Goal: Task Accomplishment & Management: Complete application form

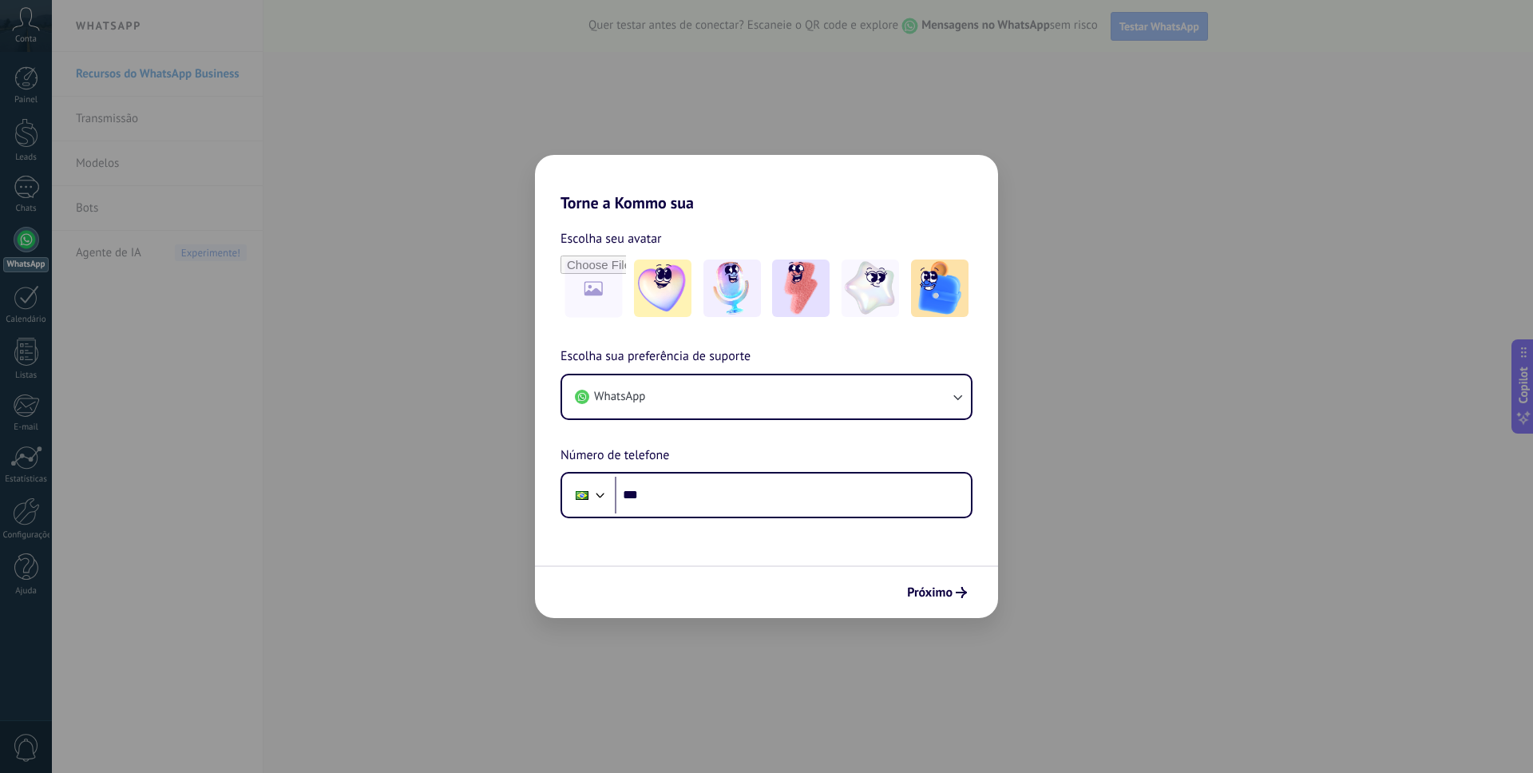
click at [486, 130] on div "Torne a Kommo sua Escolha seu avatar Escolha sua preferência de suporte WhatsAp…" at bounding box center [766, 386] width 1533 height 773
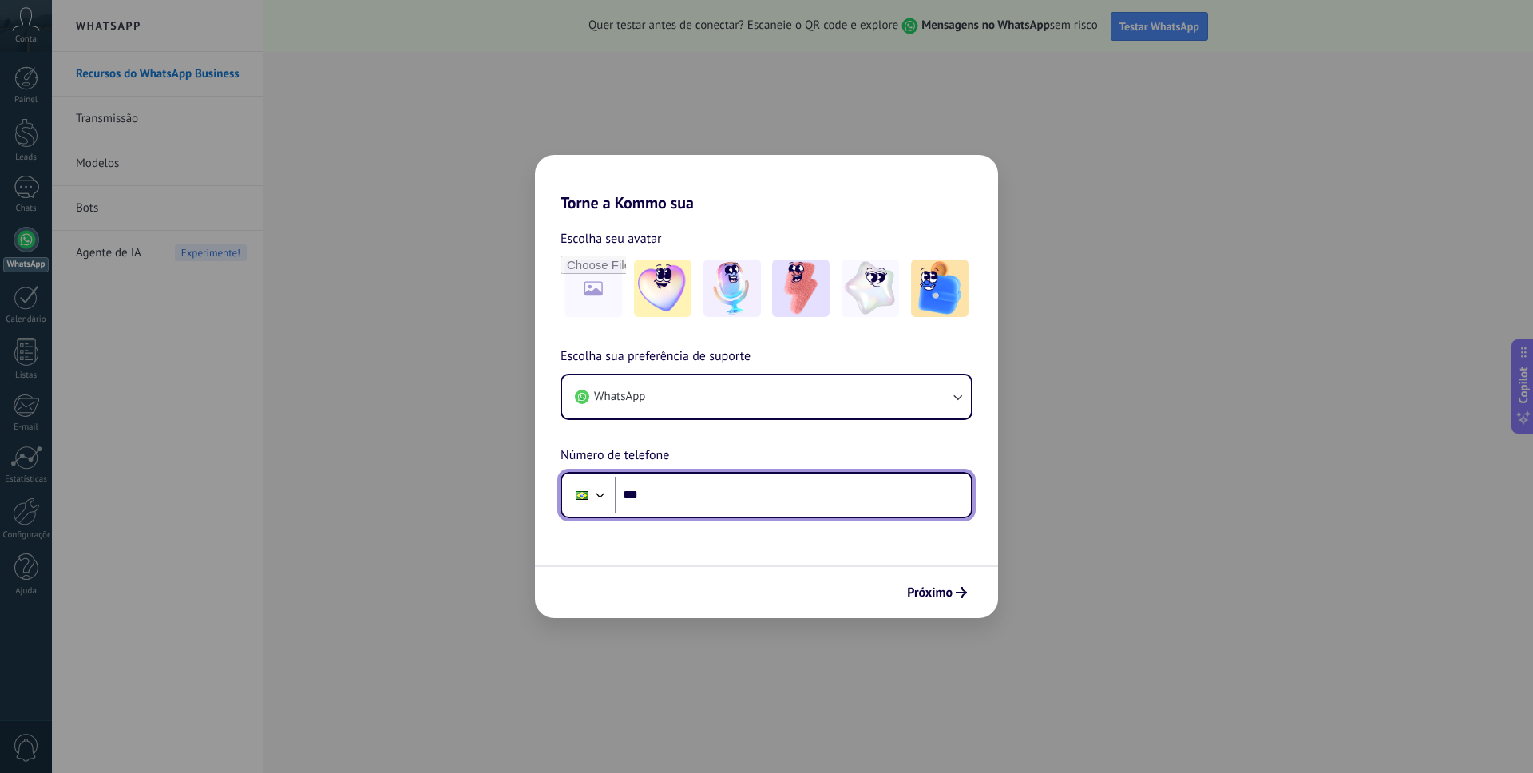
click at [670, 497] on input "***" at bounding box center [793, 495] width 356 height 37
click at [671, 392] on button "WhatsApp" at bounding box center [766, 396] width 409 height 43
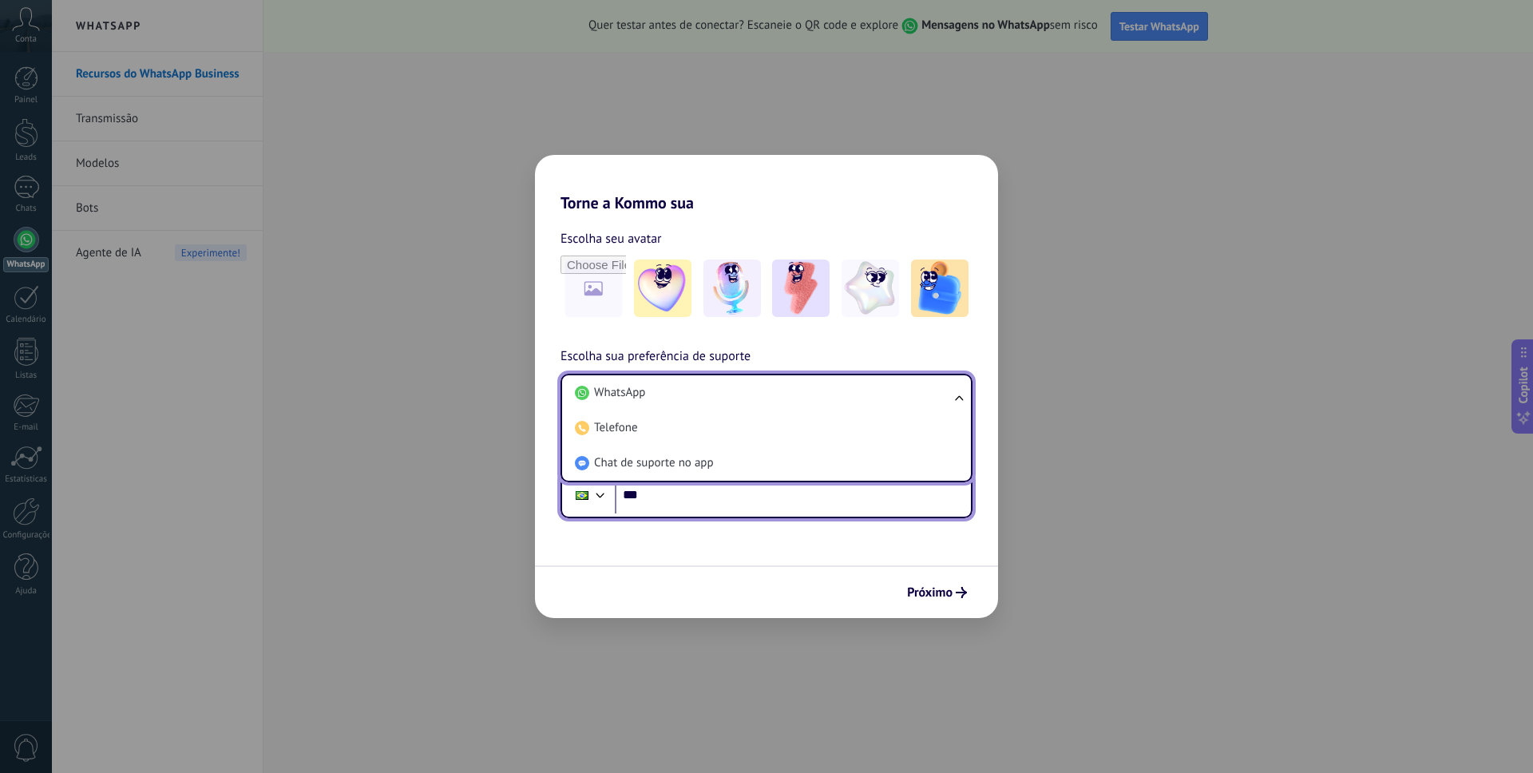
click at [697, 505] on input "***" at bounding box center [793, 495] width 356 height 37
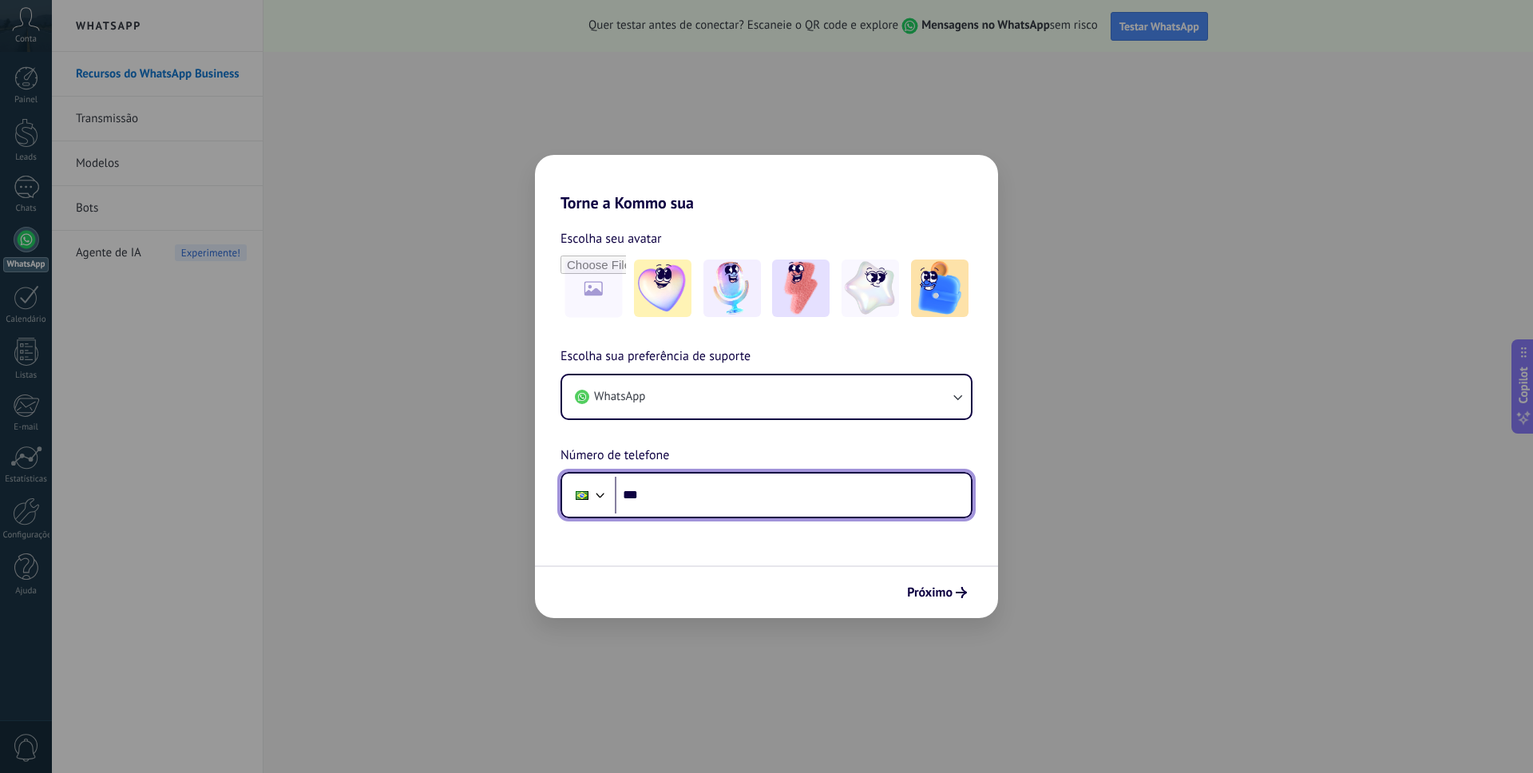
click at [730, 502] on input "***" at bounding box center [793, 495] width 356 height 37
type input "**********"
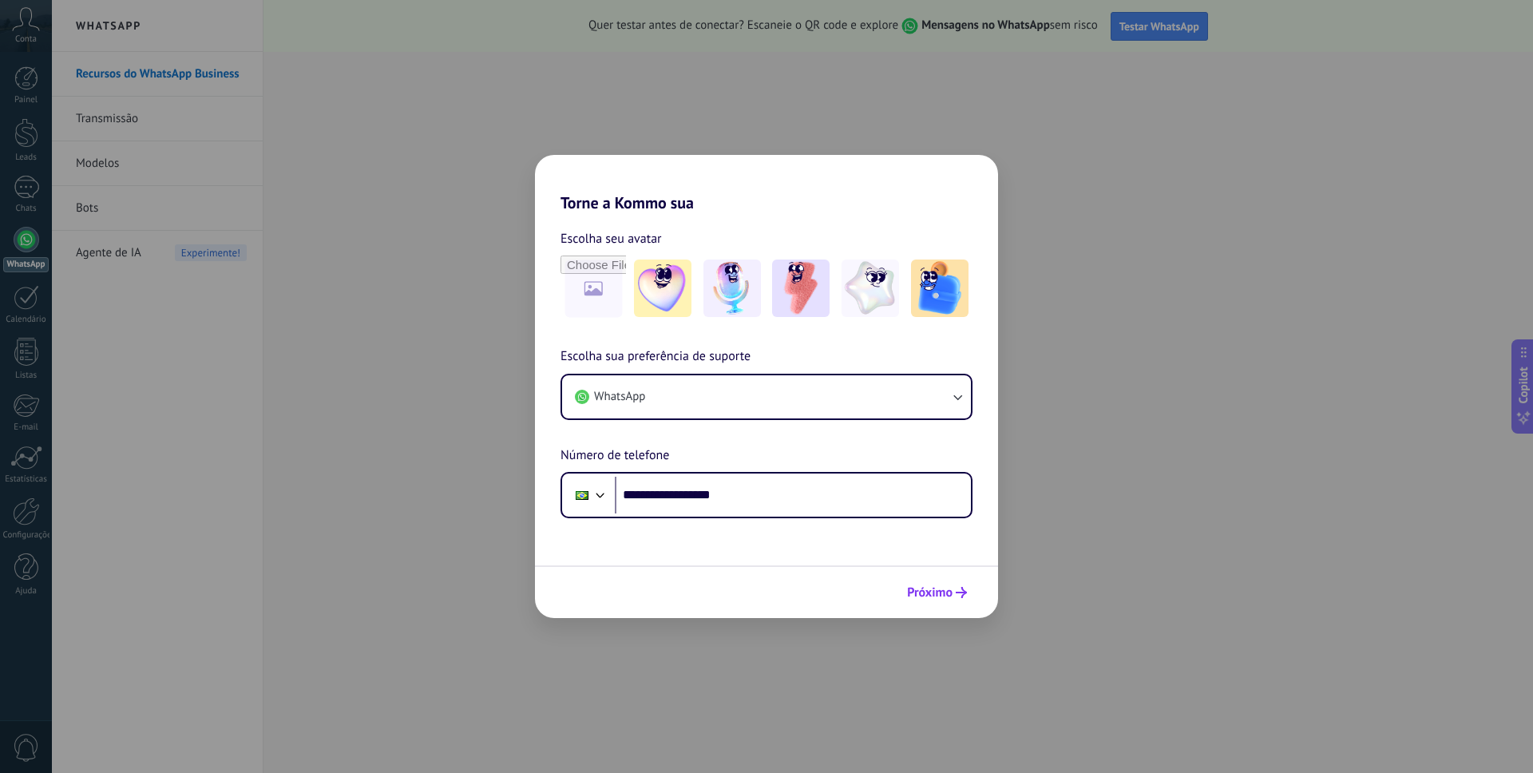
click at [948, 589] on span "Próximo" at bounding box center [930, 592] width 46 height 11
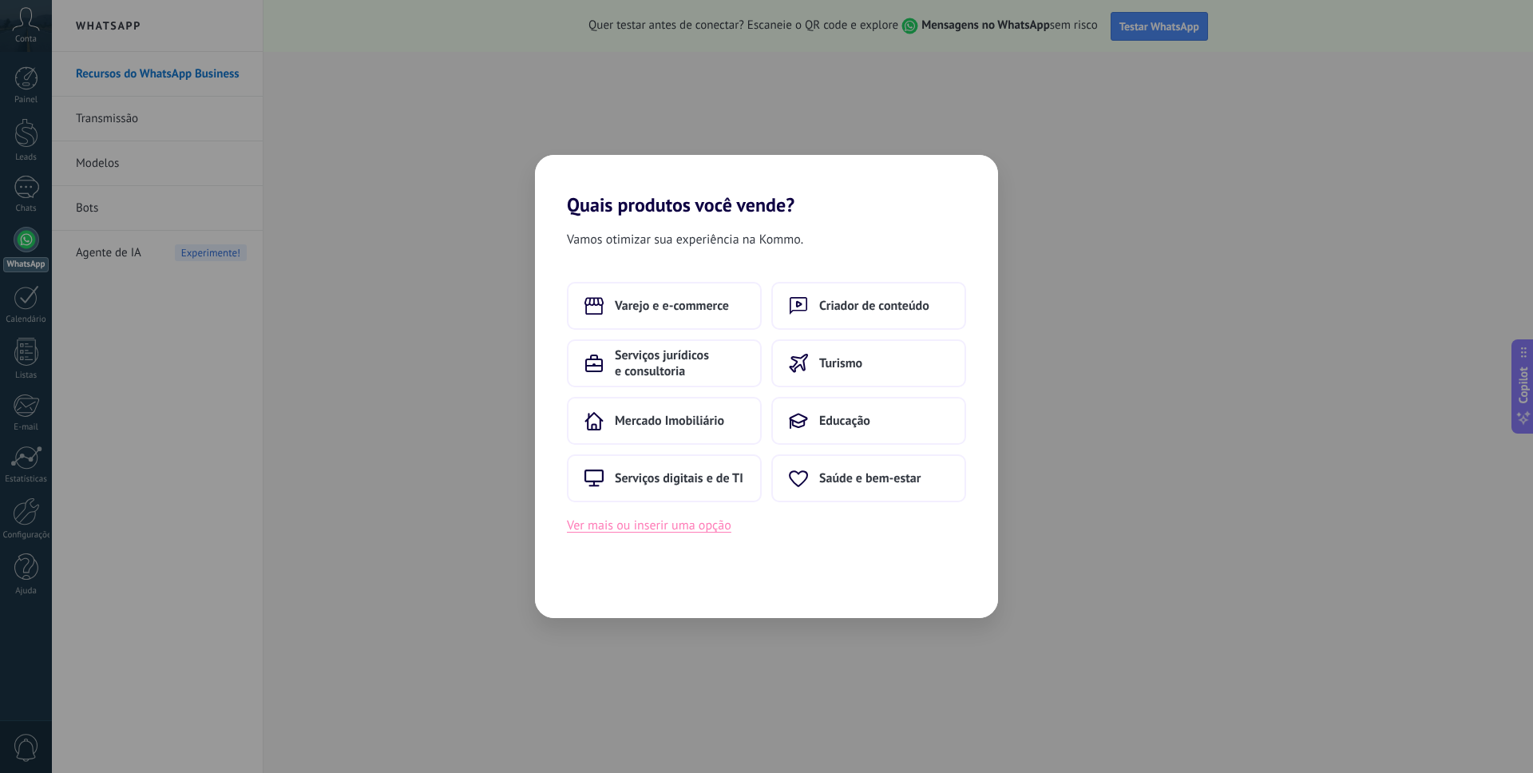
click at [643, 526] on button "Ver mais ou inserir uma opção" at bounding box center [649, 525] width 165 height 21
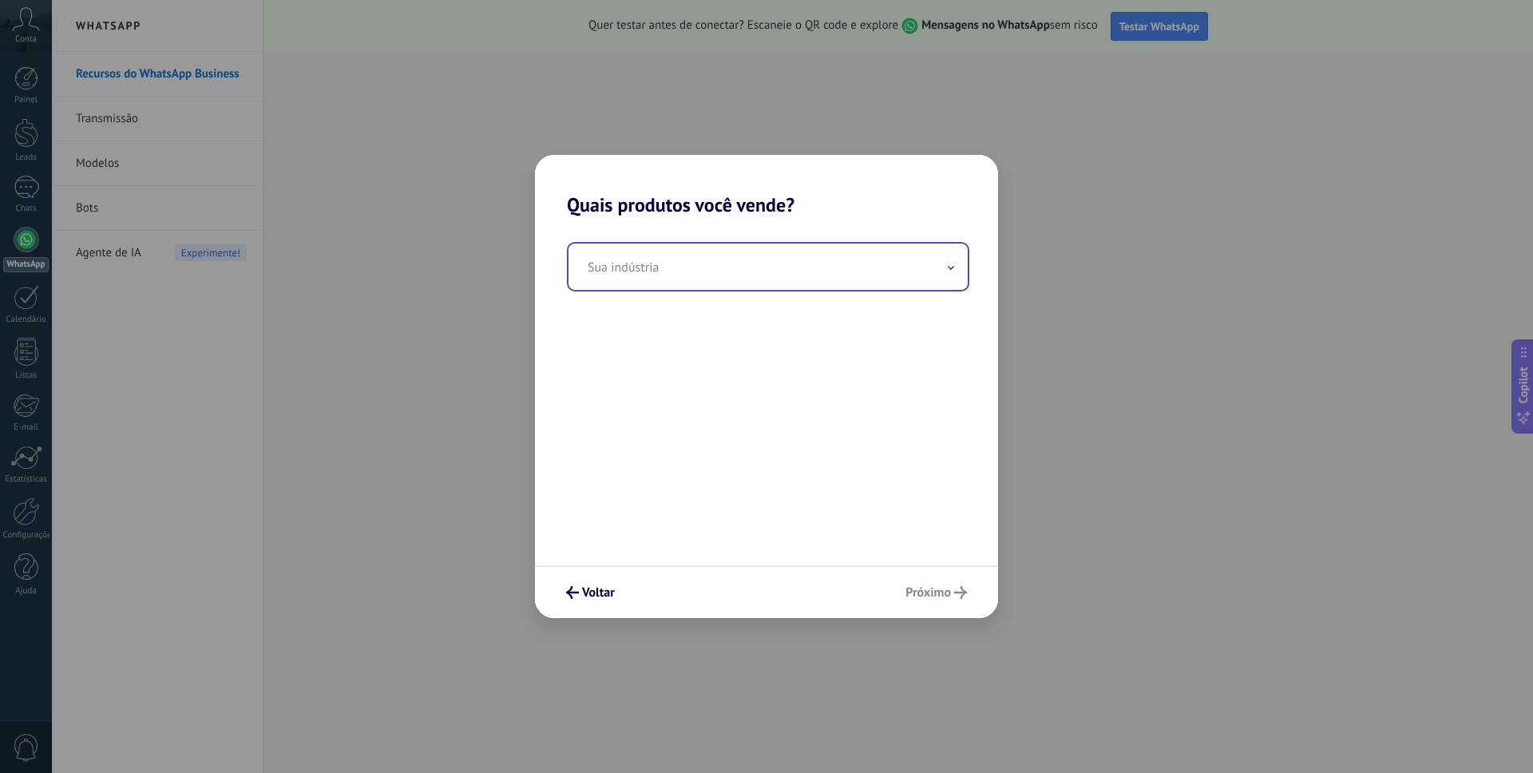
click at [637, 266] on input "text" at bounding box center [768, 267] width 399 height 46
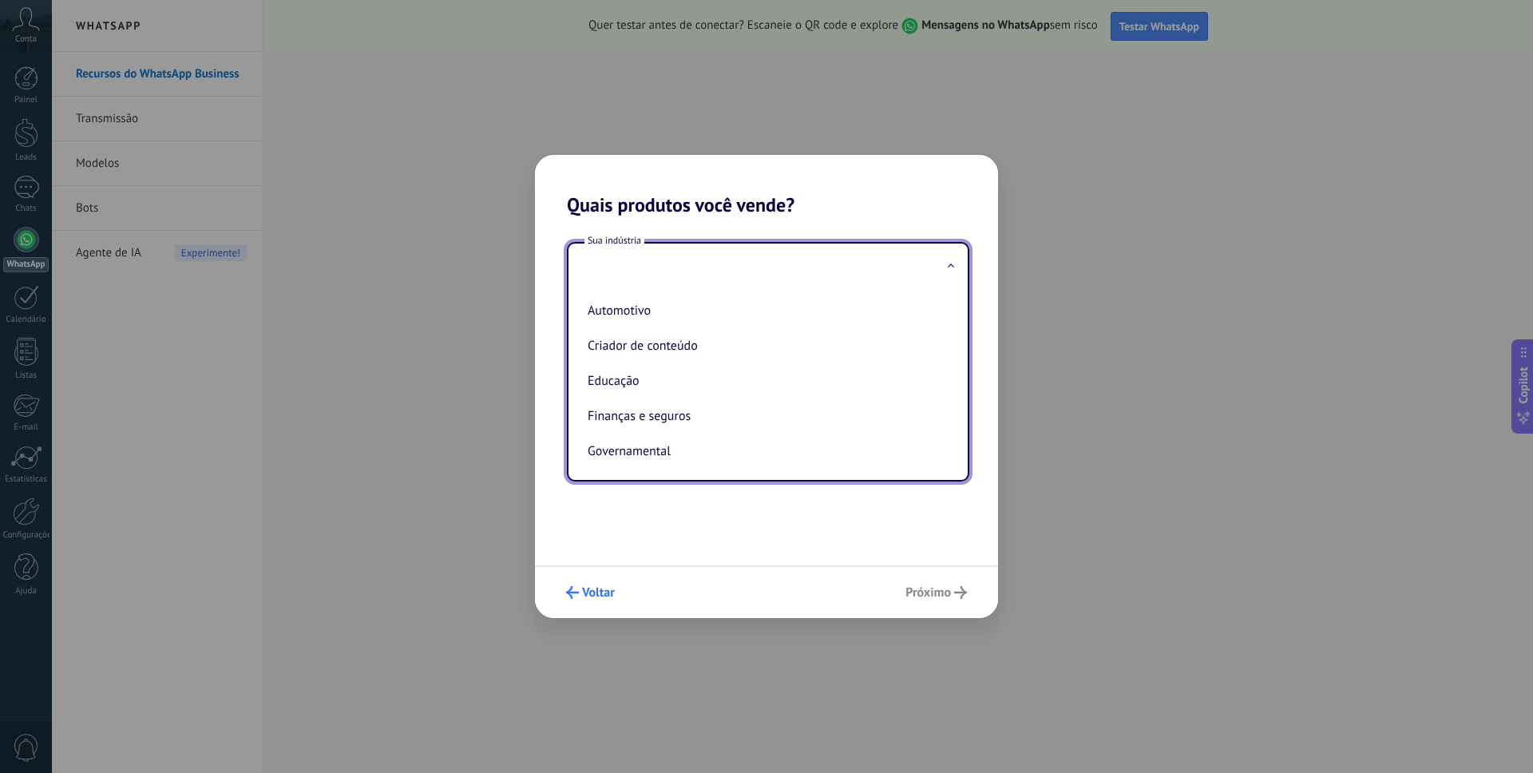
click at [587, 588] on span "Voltar" at bounding box center [598, 592] width 33 height 11
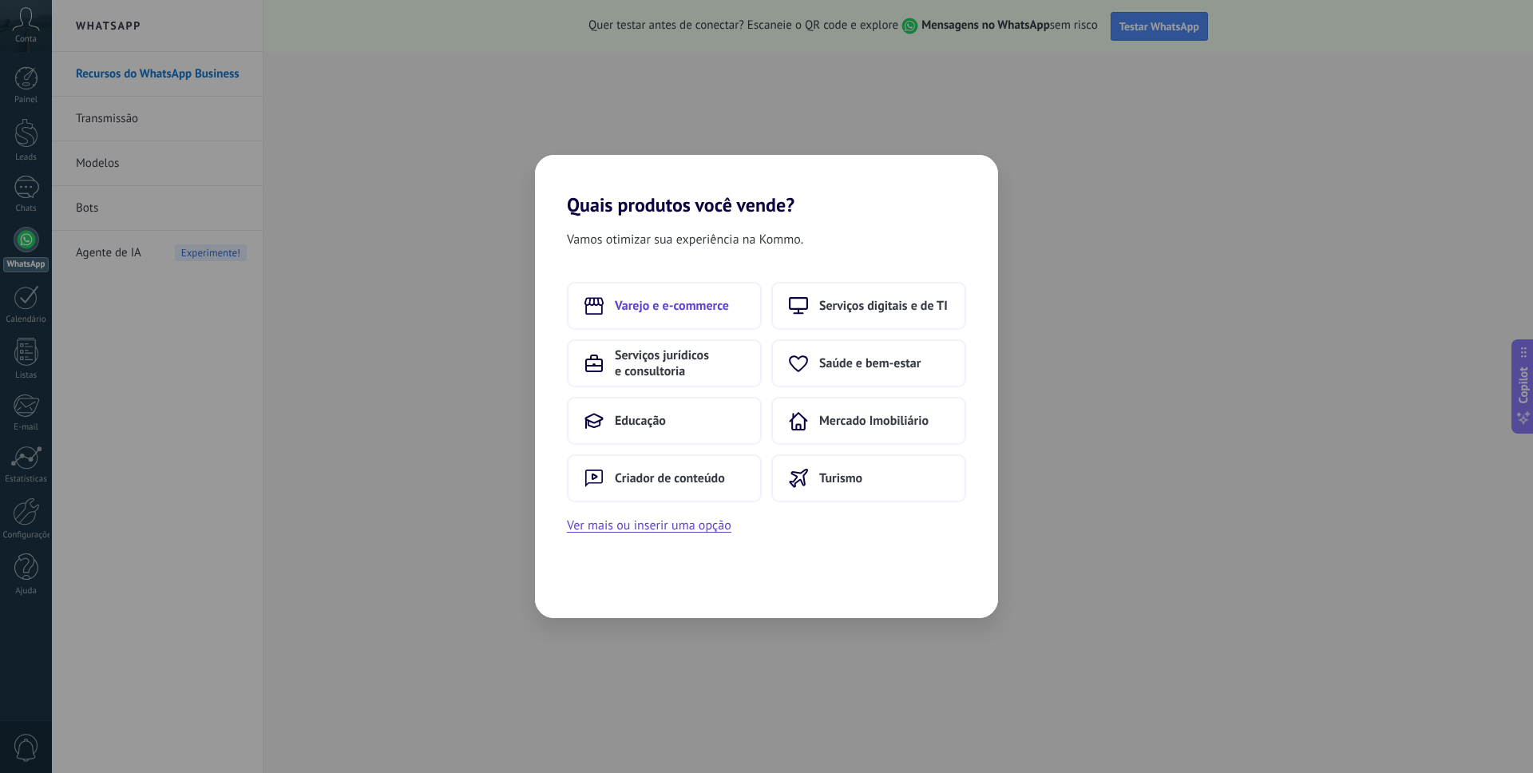
click at [631, 316] on button "Varejo e e-commerce" at bounding box center [664, 306] width 195 height 48
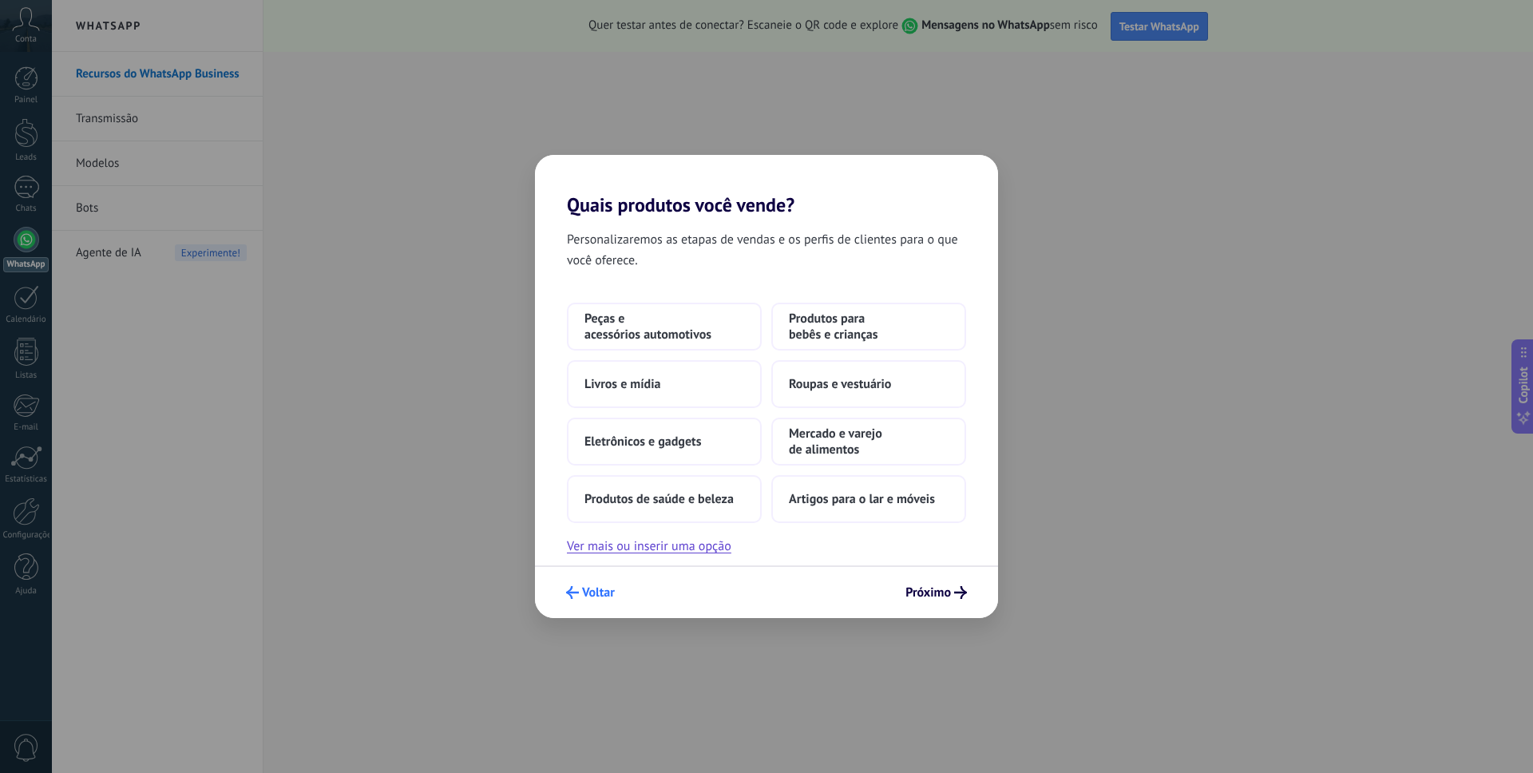
click at [613, 593] on span "Voltar" at bounding box center [598, 592] width 33 height 11
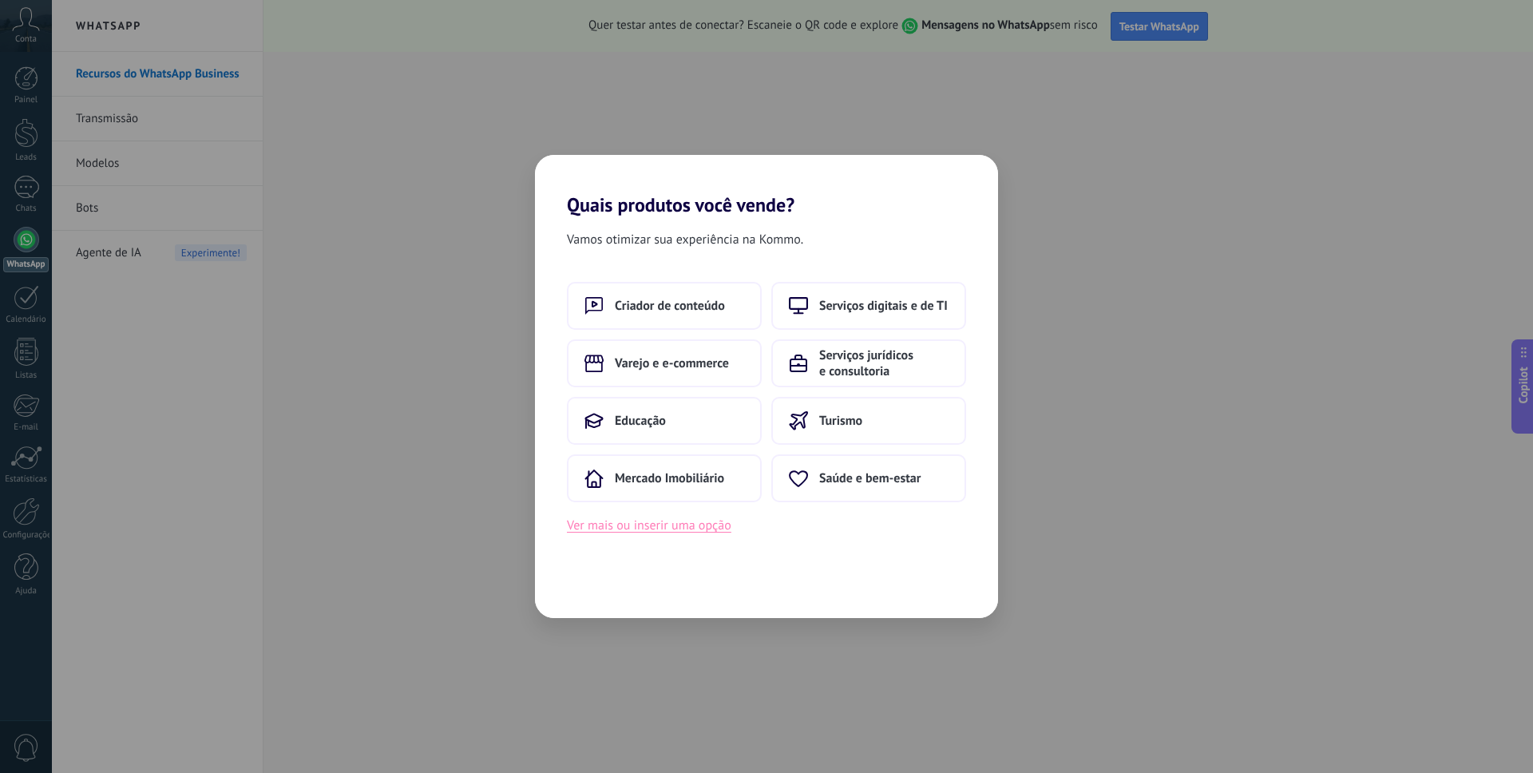
click at [637, 530] on button "Ver mais ou inserir uma opção" at bounding box center [649, 525] width 165 height 21
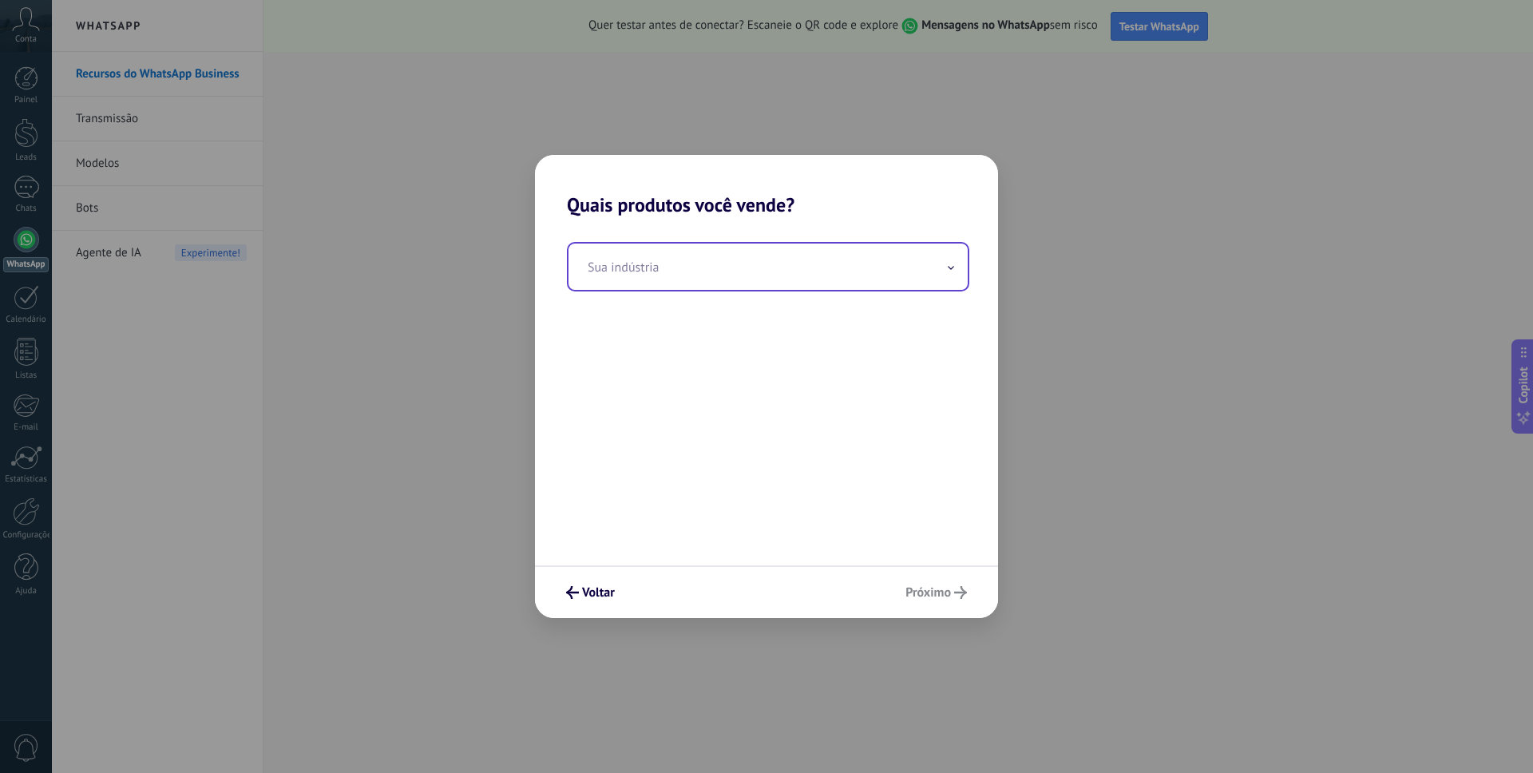
click at [672, 282] on input "text" at bounding box center [768, 267] width 399 height 46
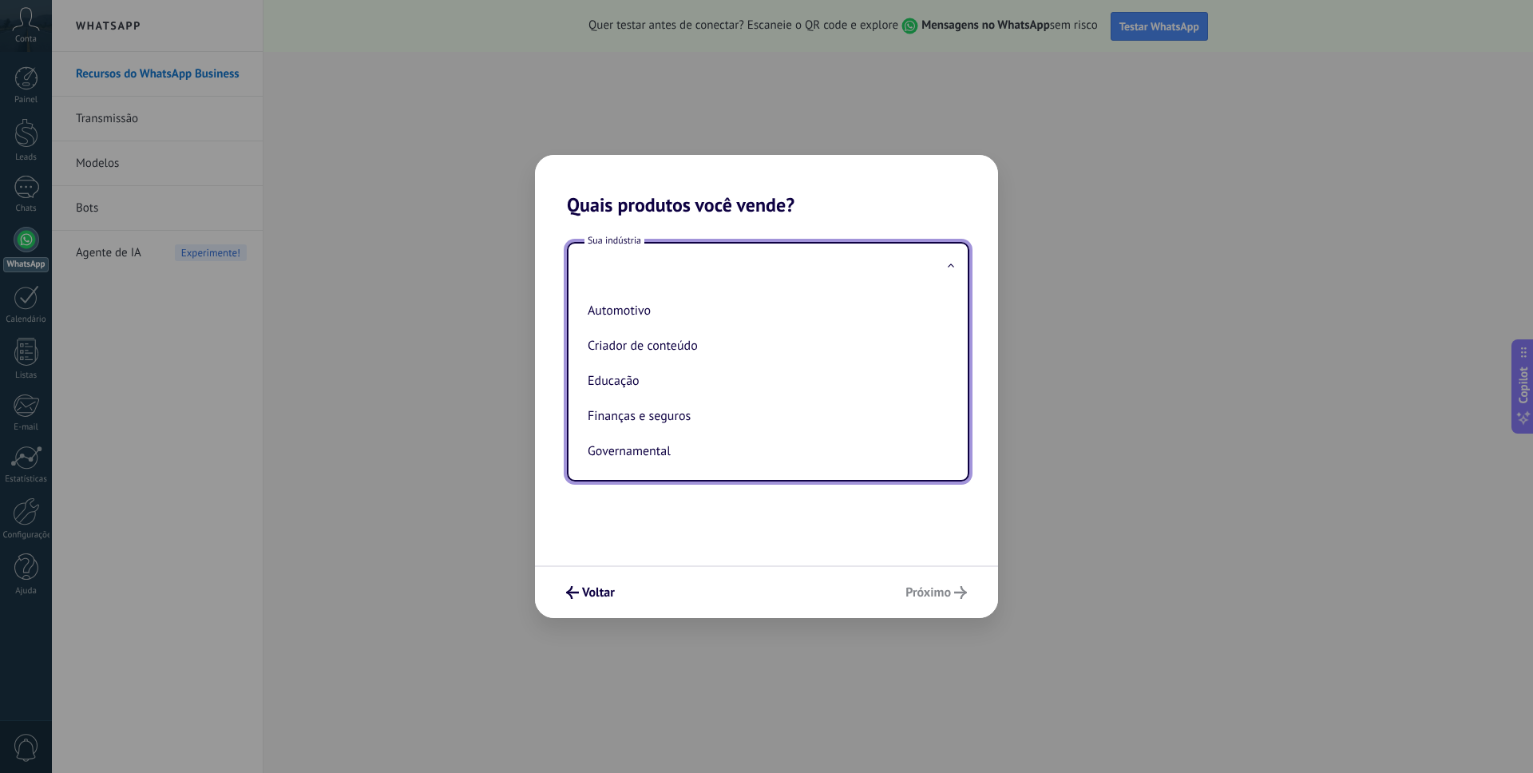
click at [715, 418] on li "Finanças e seguros" at bounding box center [764, 416] width 367 height 35
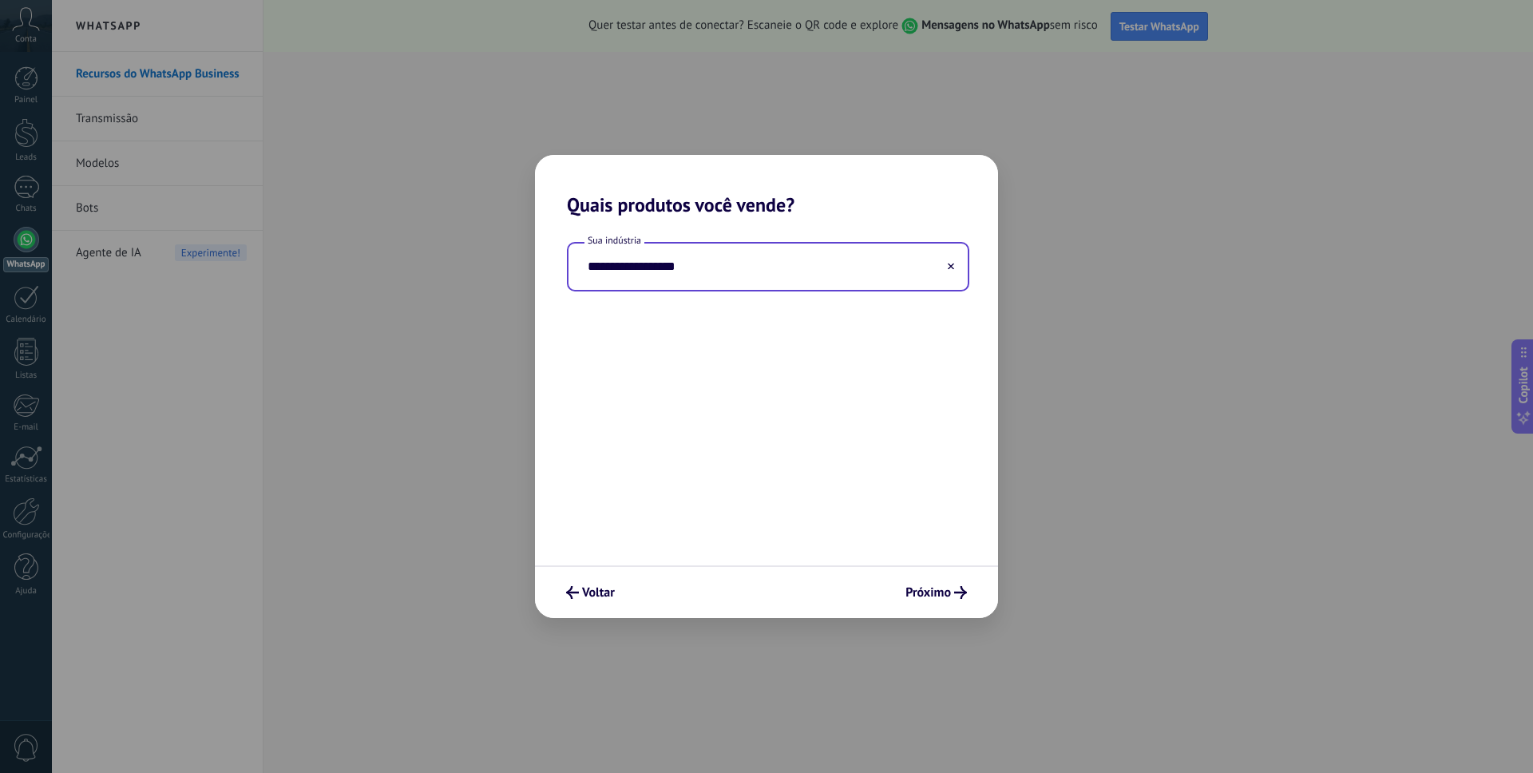
click at [699, 277] on input "**********" at bounding box center [768, 267] width 399 height 46
click at [724, 276] on input "**********" at bounding box center [768, 267] width 399 height 46
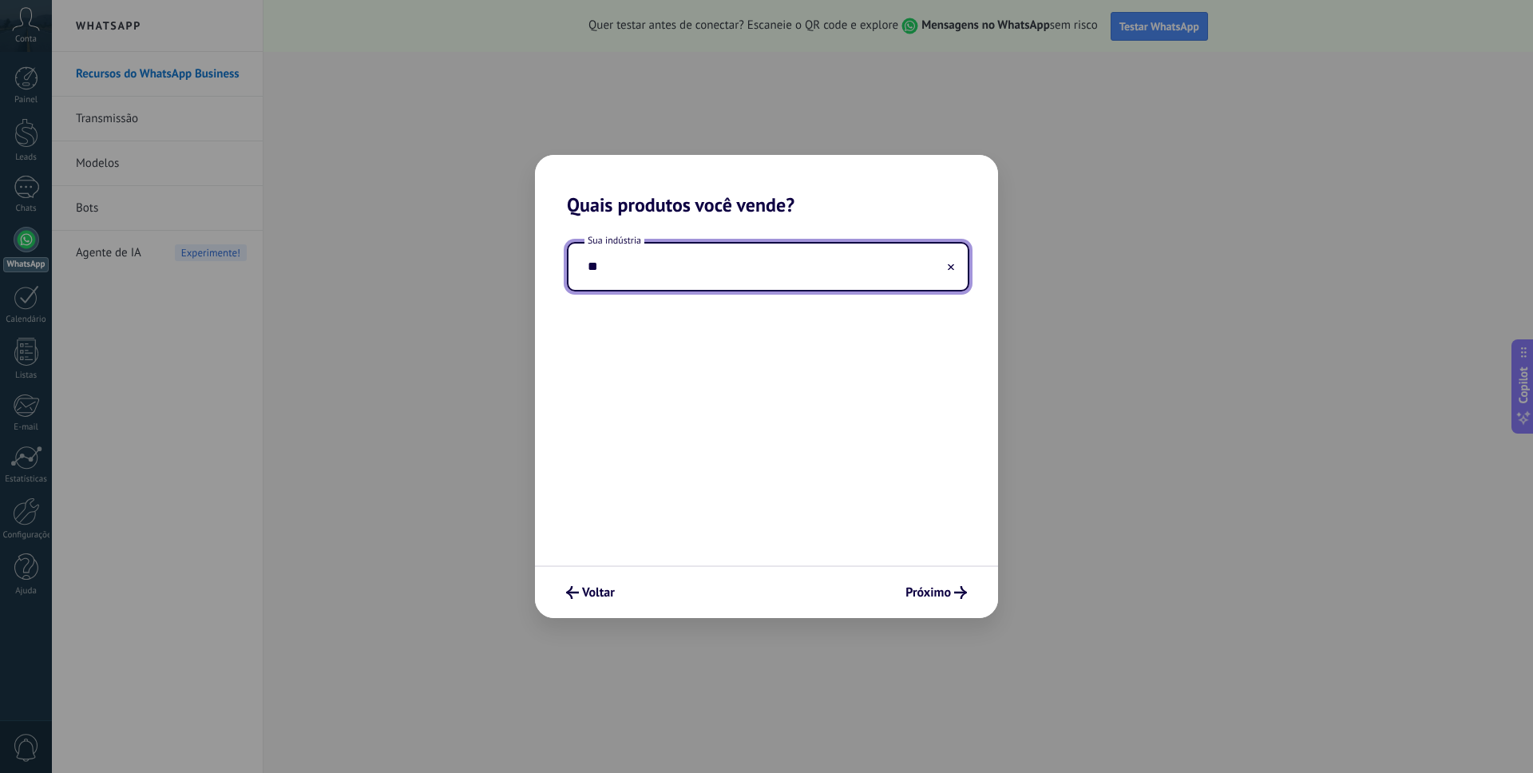
type input "*"
type input "**********"
click at [918, 595] on span "Próximo" at bounding box center [929, 592] width 46 height 11
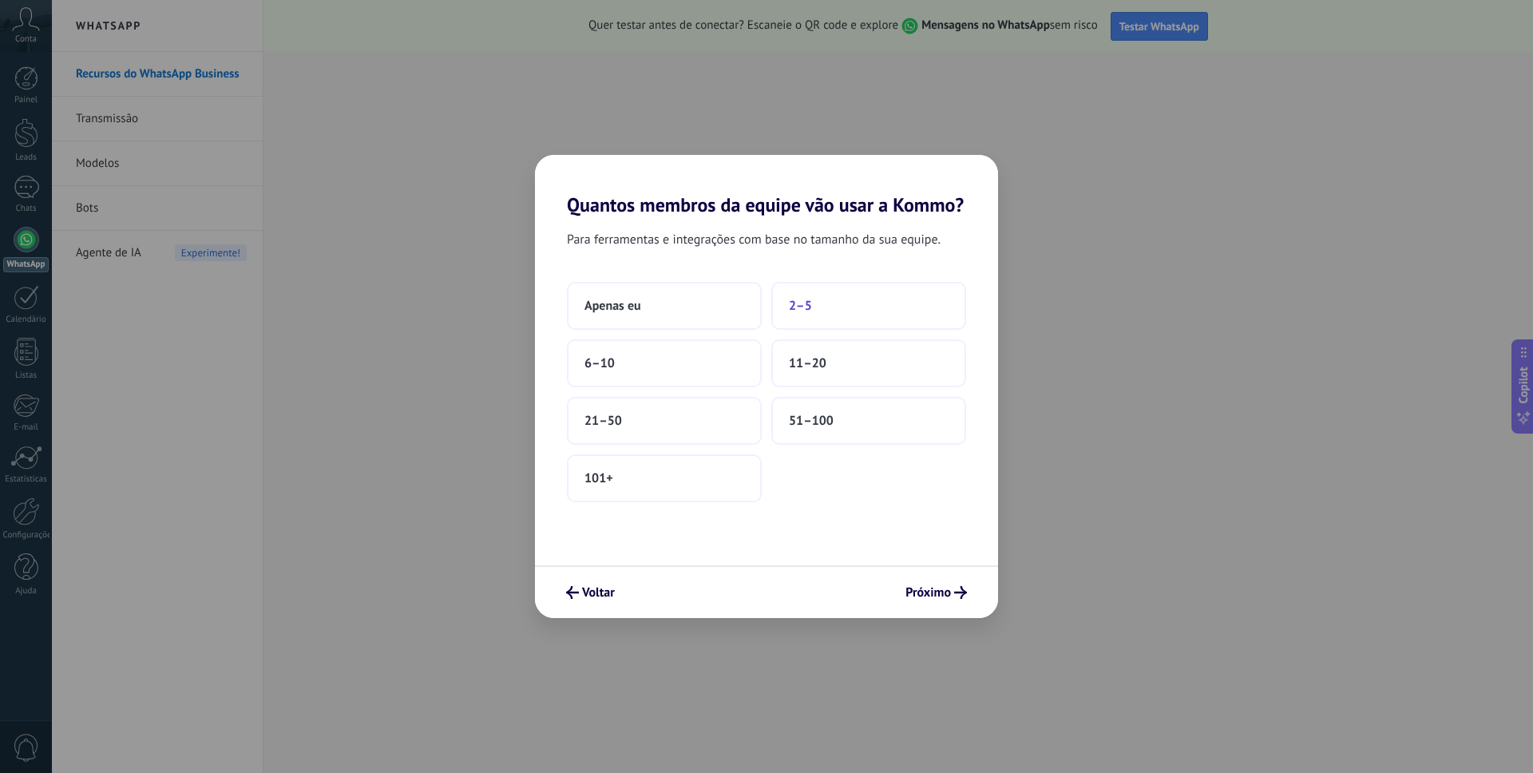
click at [816, 318] on button "2–5" at bounding box center [869, 306] width 195 height 48
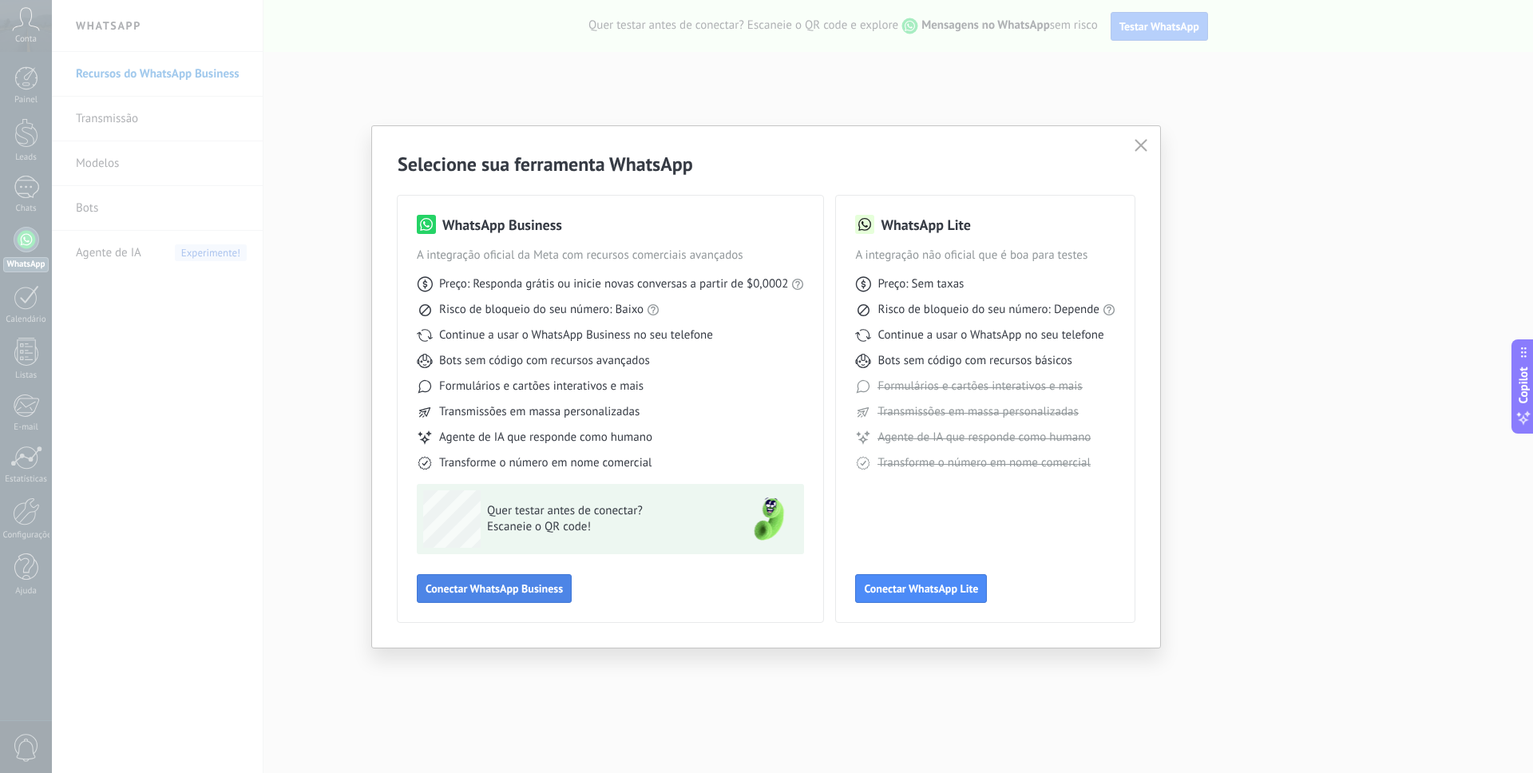
click at [467, 597] on button "Conectar WhatsApp Business" at bounding box center [494, 588] width 155 height 29
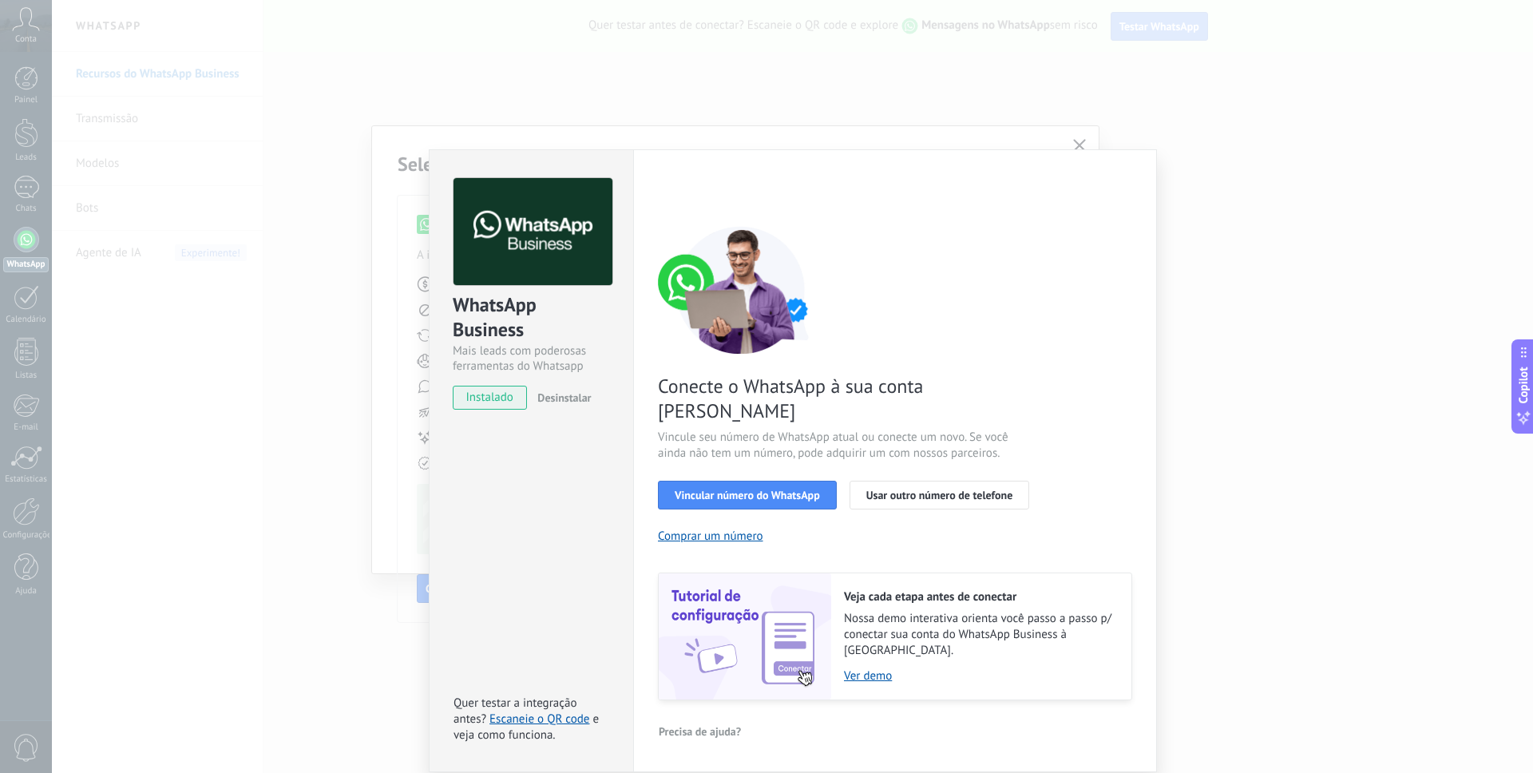
click at [1081, 139] on div "WhatsApp Business Mais leads com poderosas ferramentas do Whatsapp instalado De…" at bounding box center [793, 386] width 1482 height 773
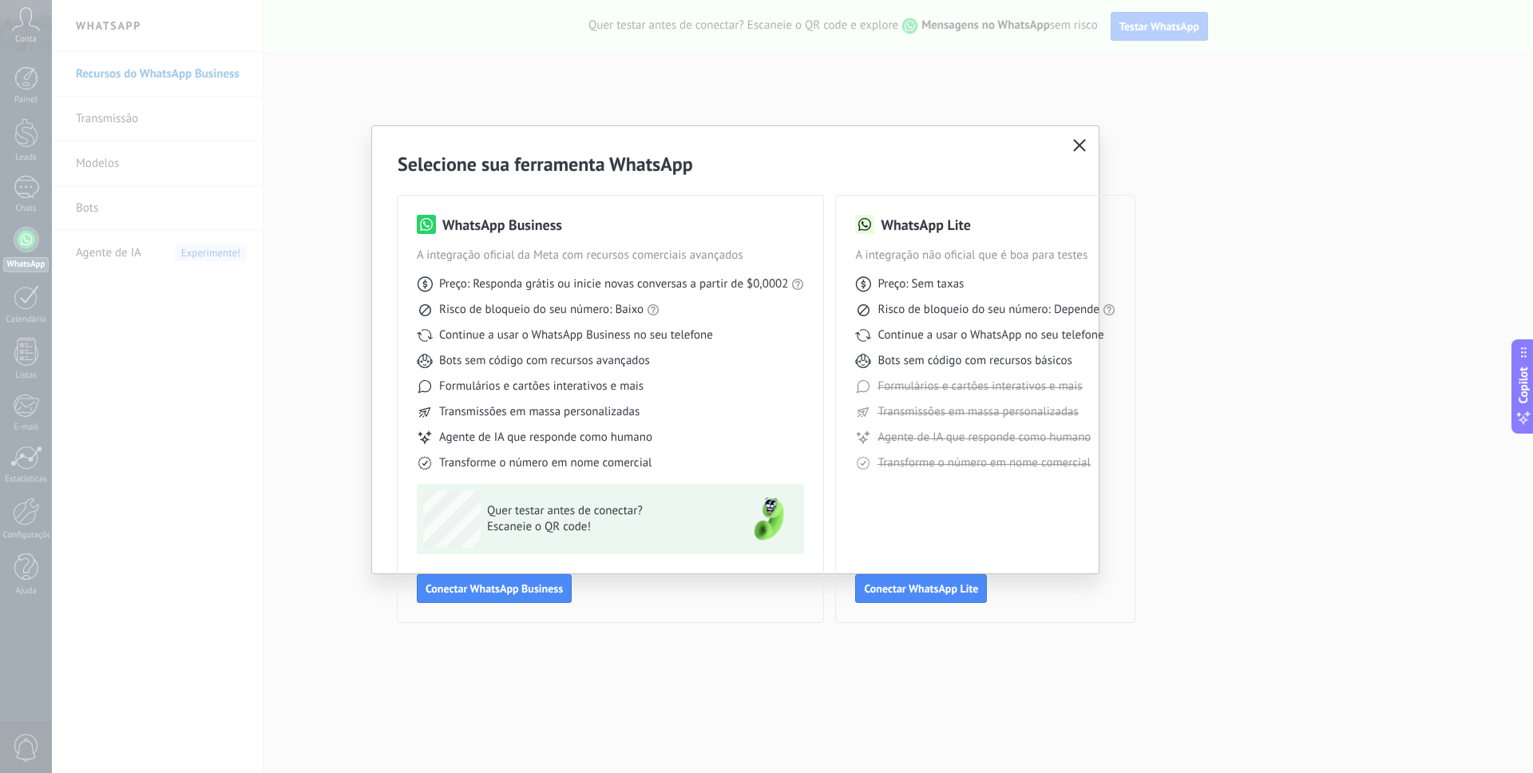
click at [1078, 142] on icon "button" at bounding box center [1079, 145] width 13 height 13
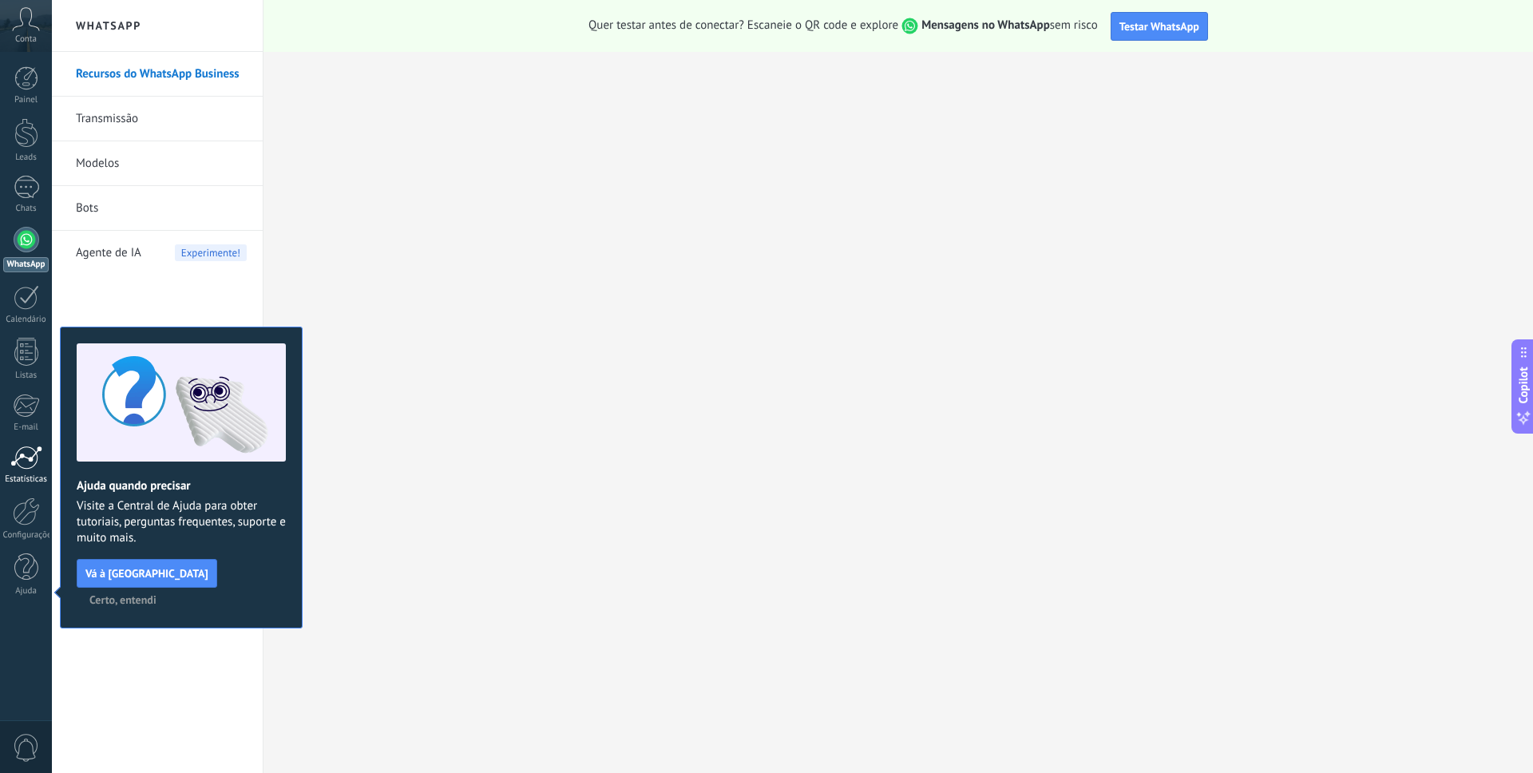
click at [27, 451] on div at bounding box center [26, 458] width 32 height 24
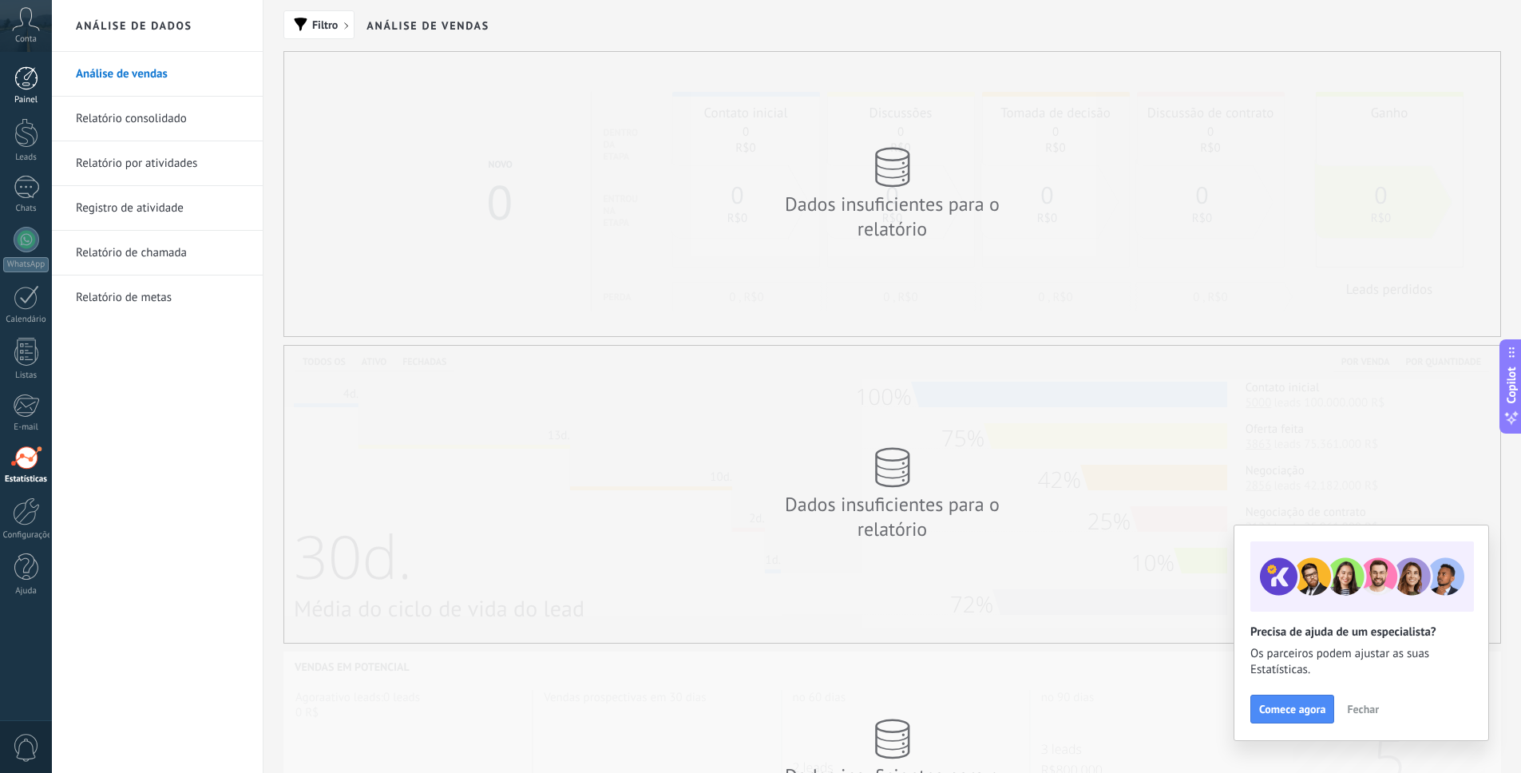
click at [27, 73] on div at bounding box center [26, 78] width 24 height 24
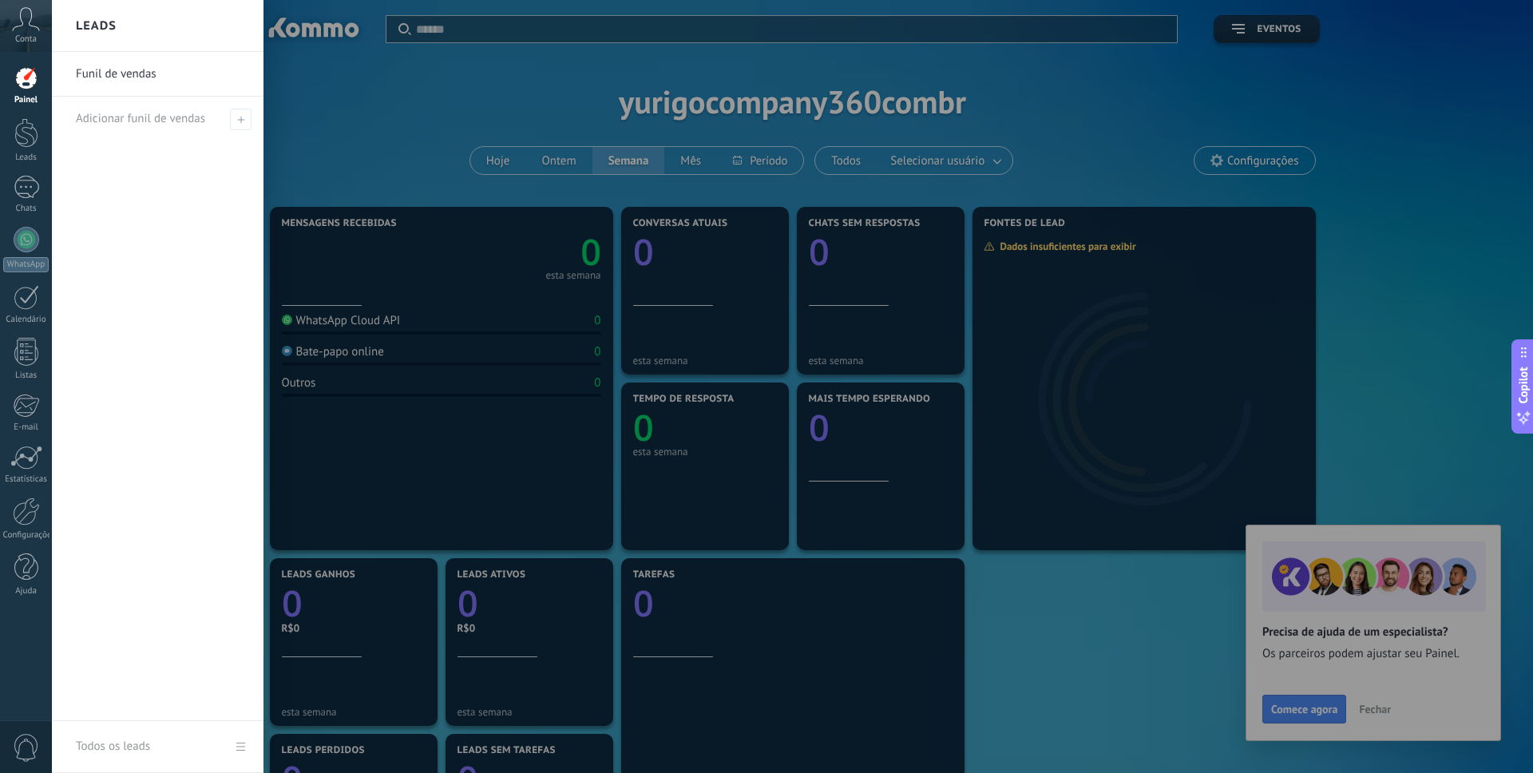
click at [121, 72] on link "Funil de vendas" at bounding box center [162, 74] width 172 height 45
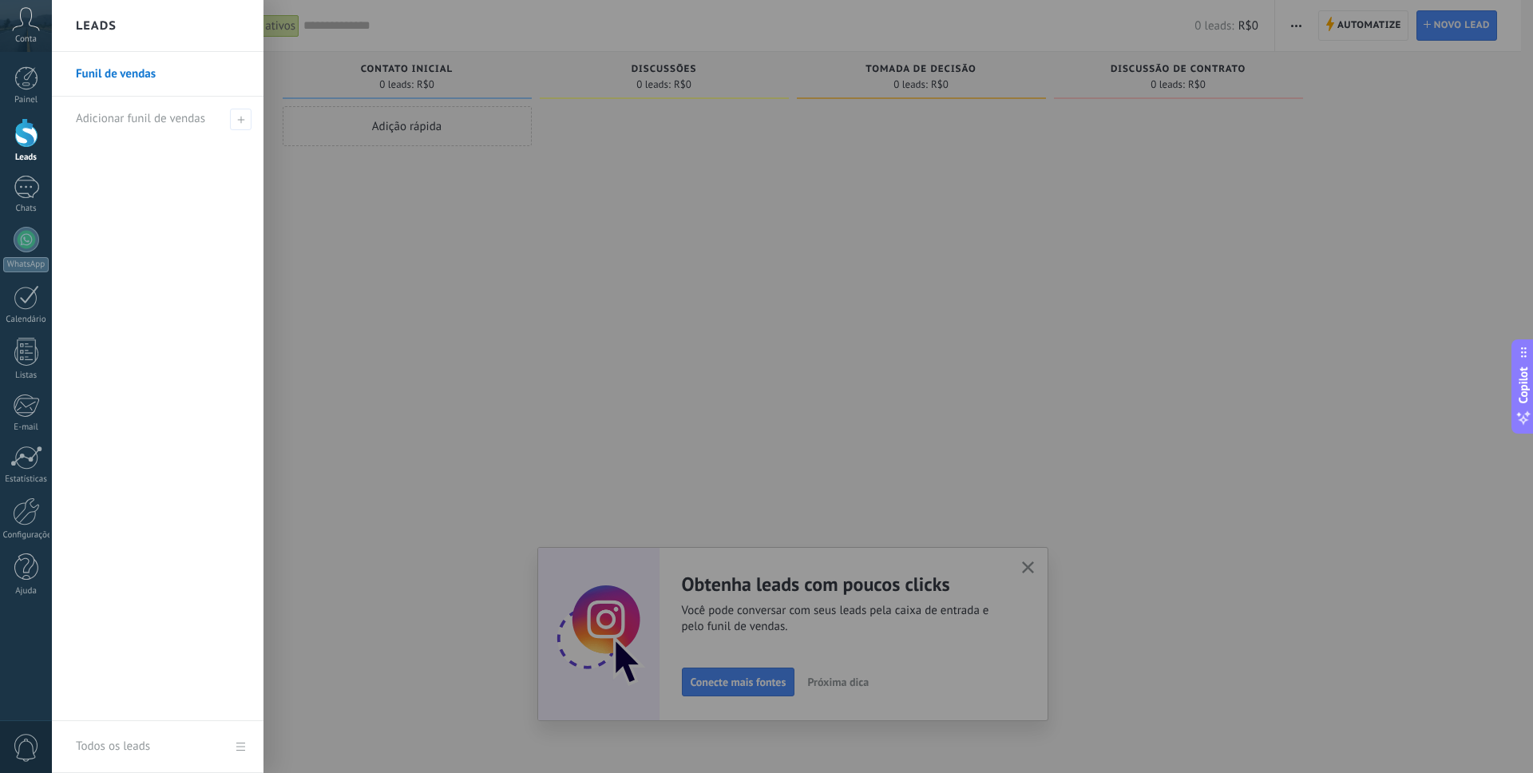
click at [137, 77] on link "Funil de vendas" at bounding box center [162, 74] width 172 height 45
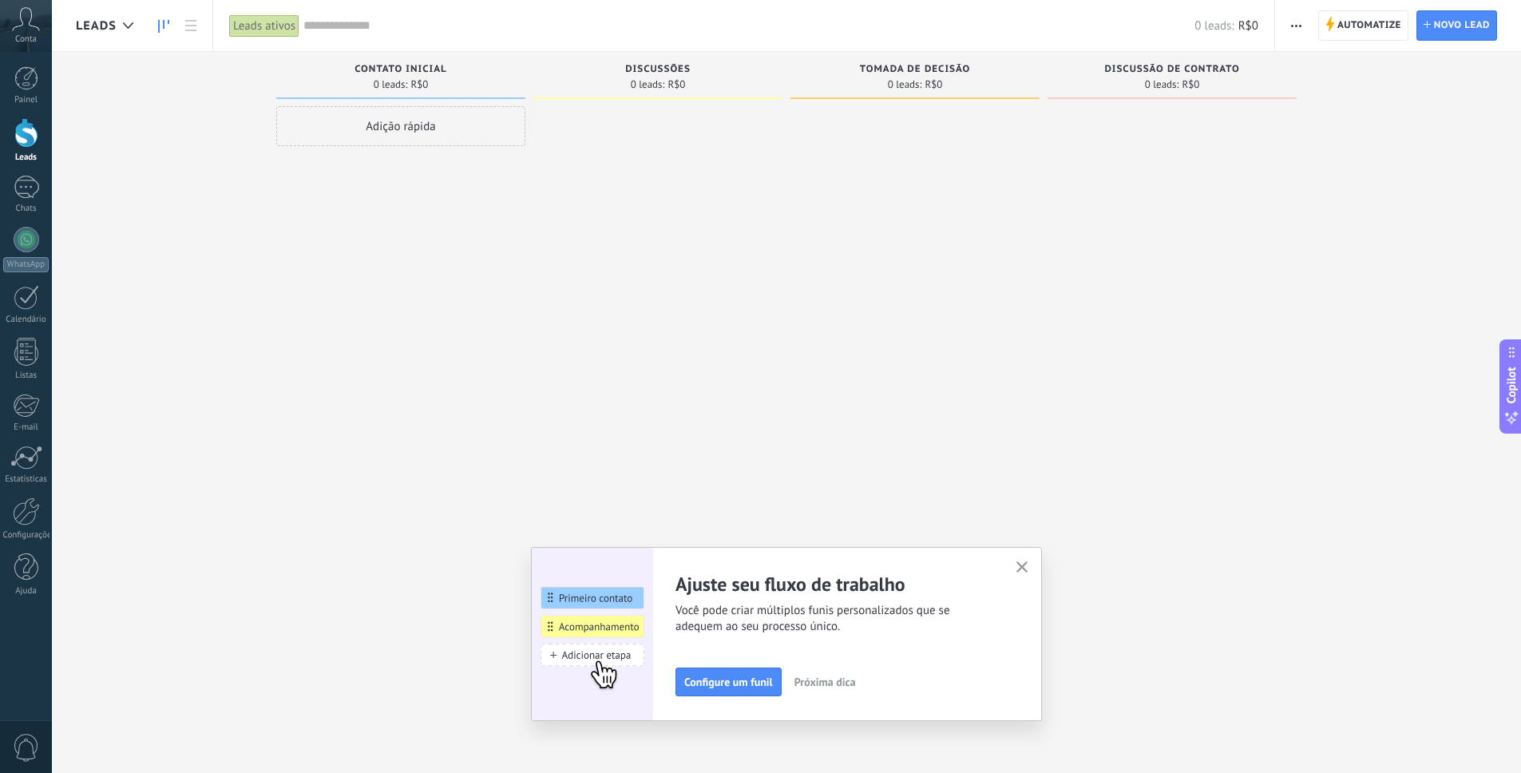
click at [1291, 27] on span "button" at bounding box center [1296, 25] width 10 height 30
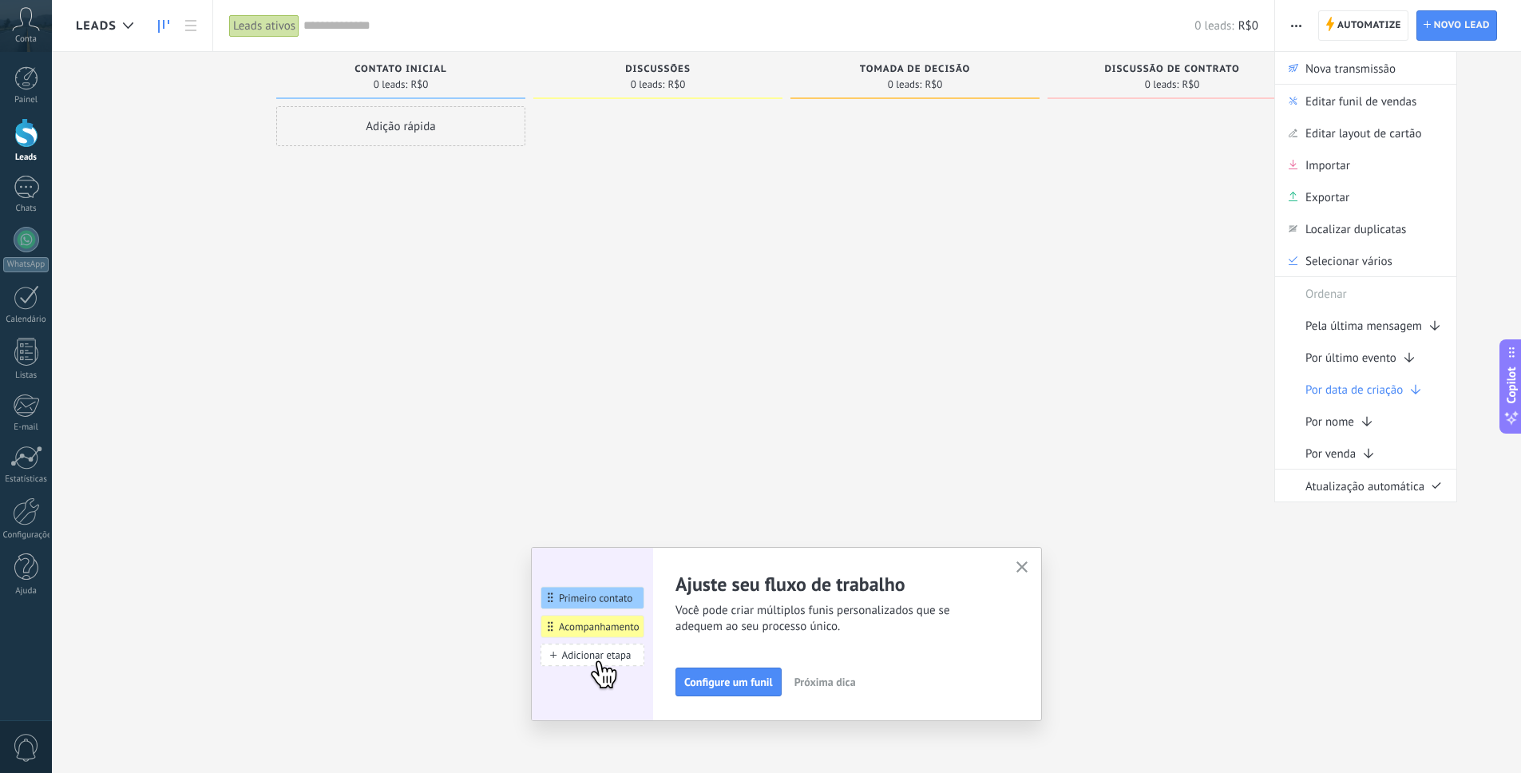
click at [1291, 27] on span "button" at bounding box center [1296, 25] width 10 height 30
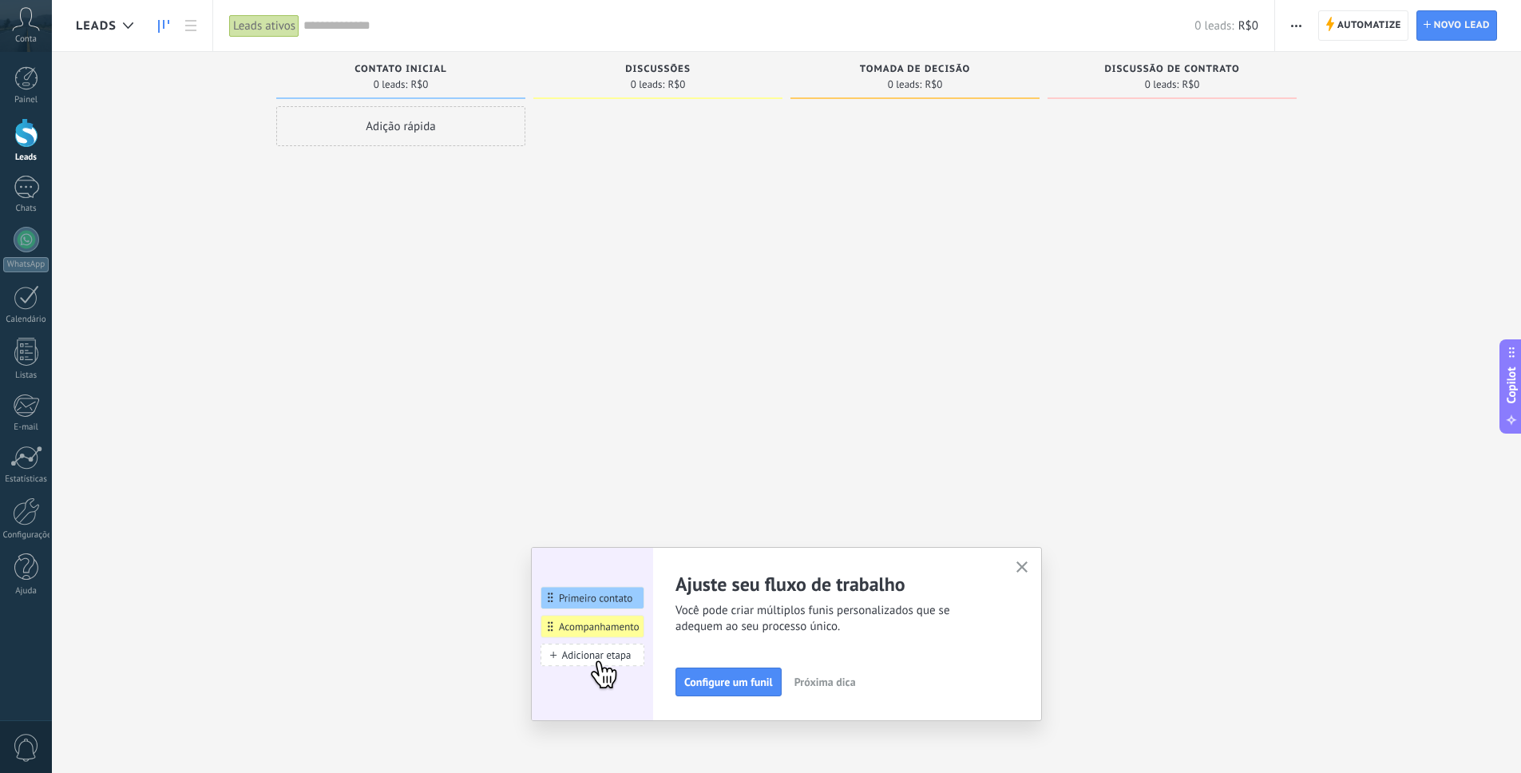
click at [28, 494] on div "Painel Leads Chats WhatsApp Clientes" at bounding box center [26, 339] width 52 height 546
click at [22, 514] on div at bounding box center [26, 512] width 27 height 28
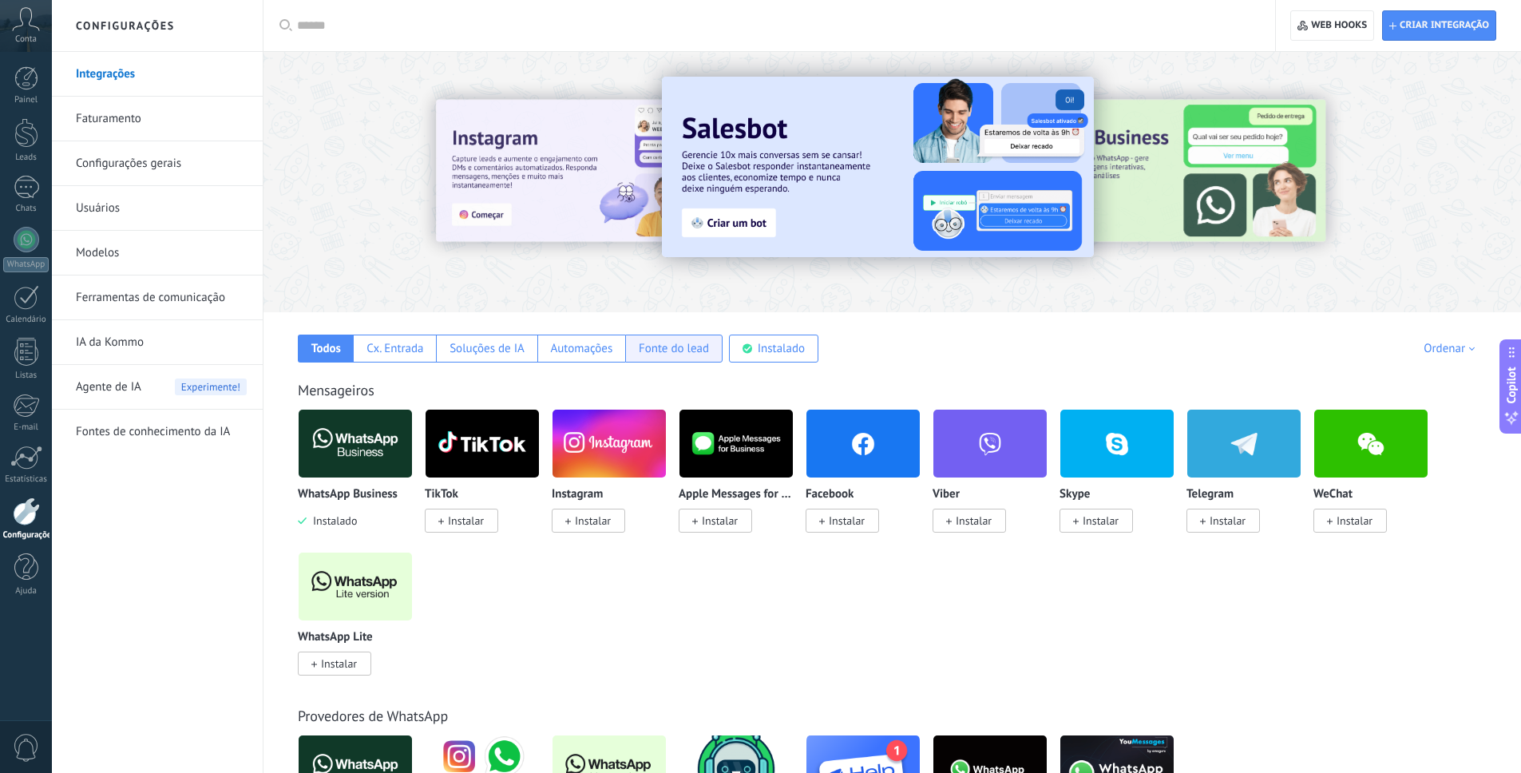
click at [700, 350] on div "Fonte do lead" at bounding box center [674, 348] width 70 height 15
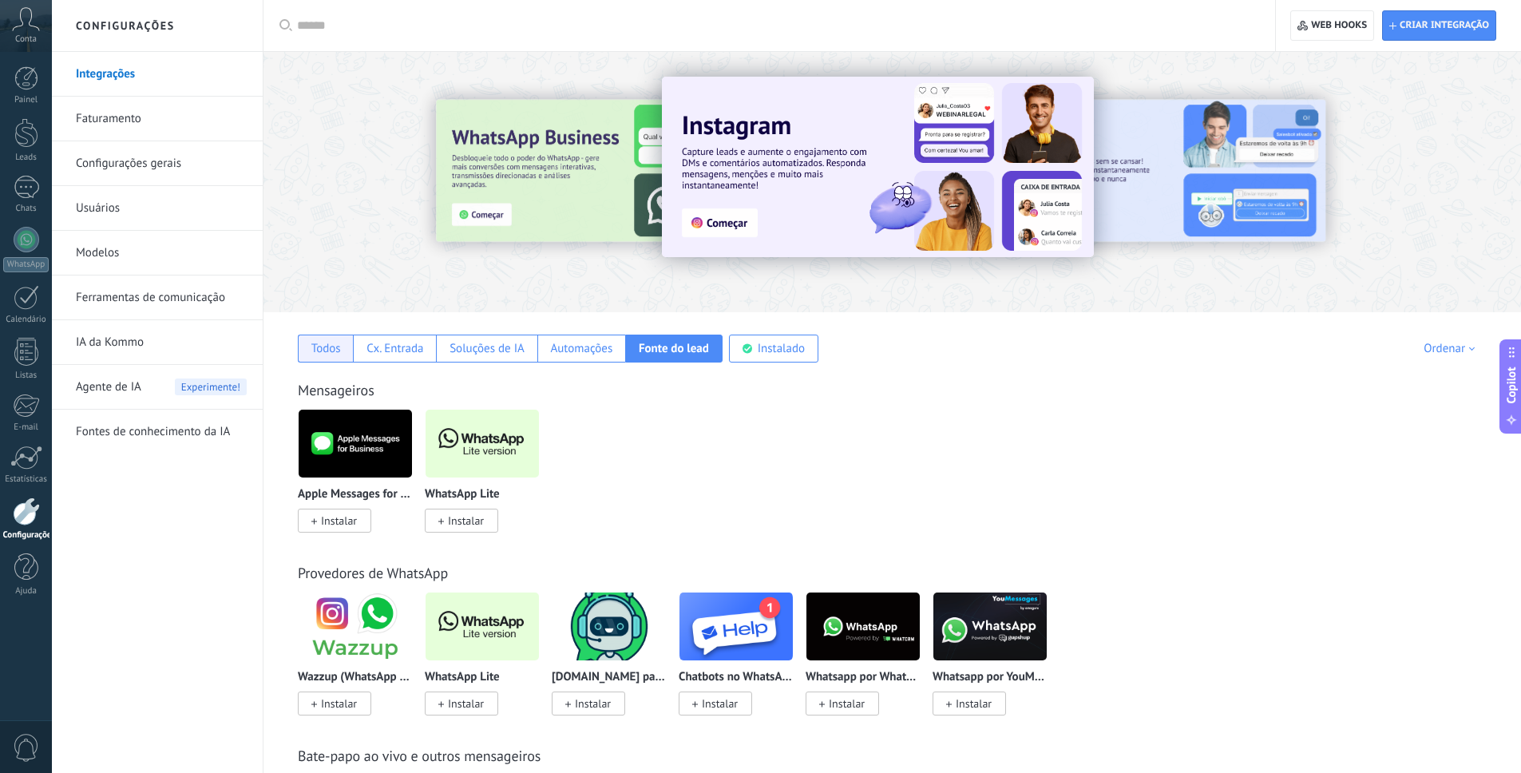
click at [333, 344] on div "Todos" at bounding box center [326, 348] width 30 height 15
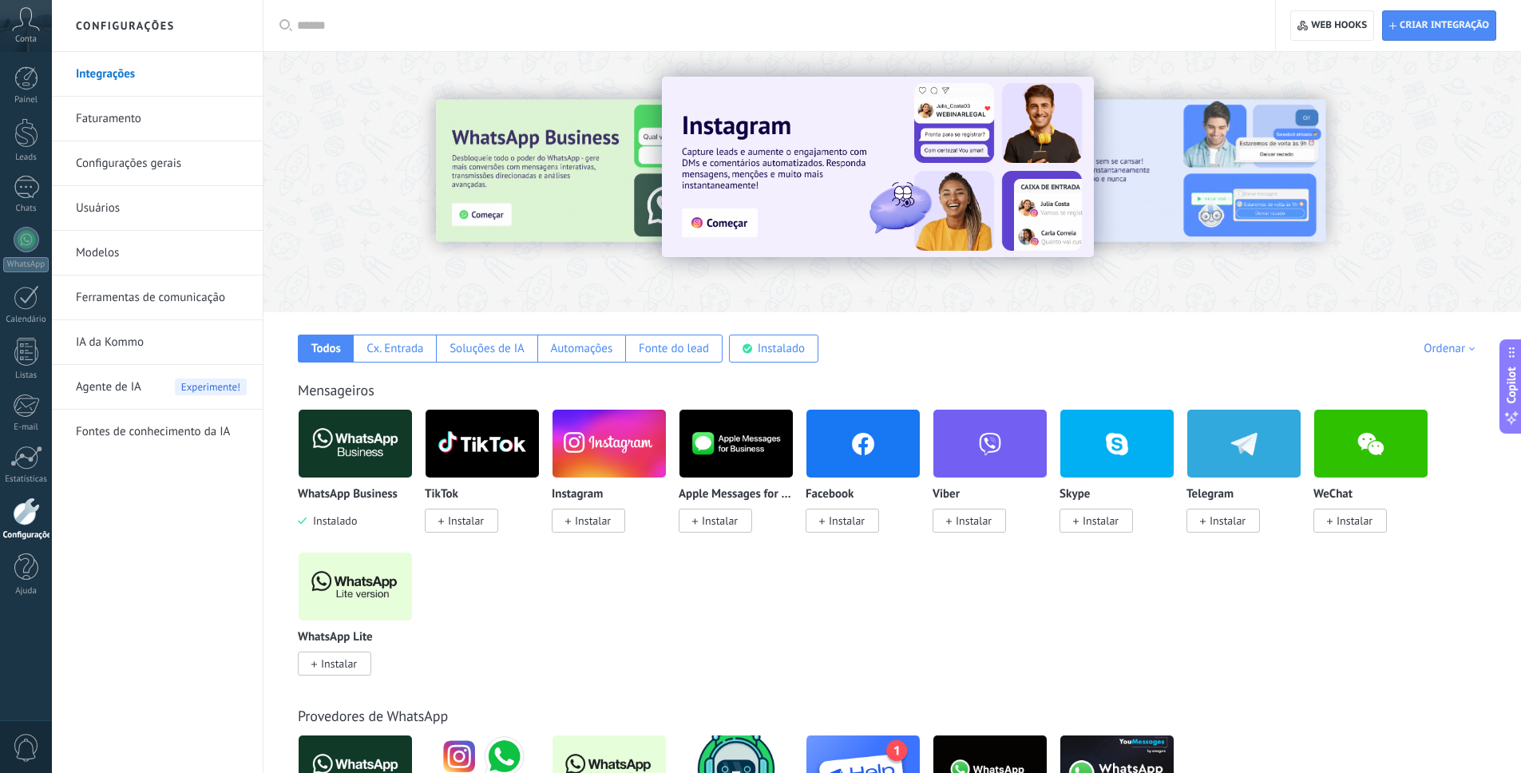
click at [109, 299] on link "Ferramentas de comunicação" at bounding box center [161, 298] width 171 height 45
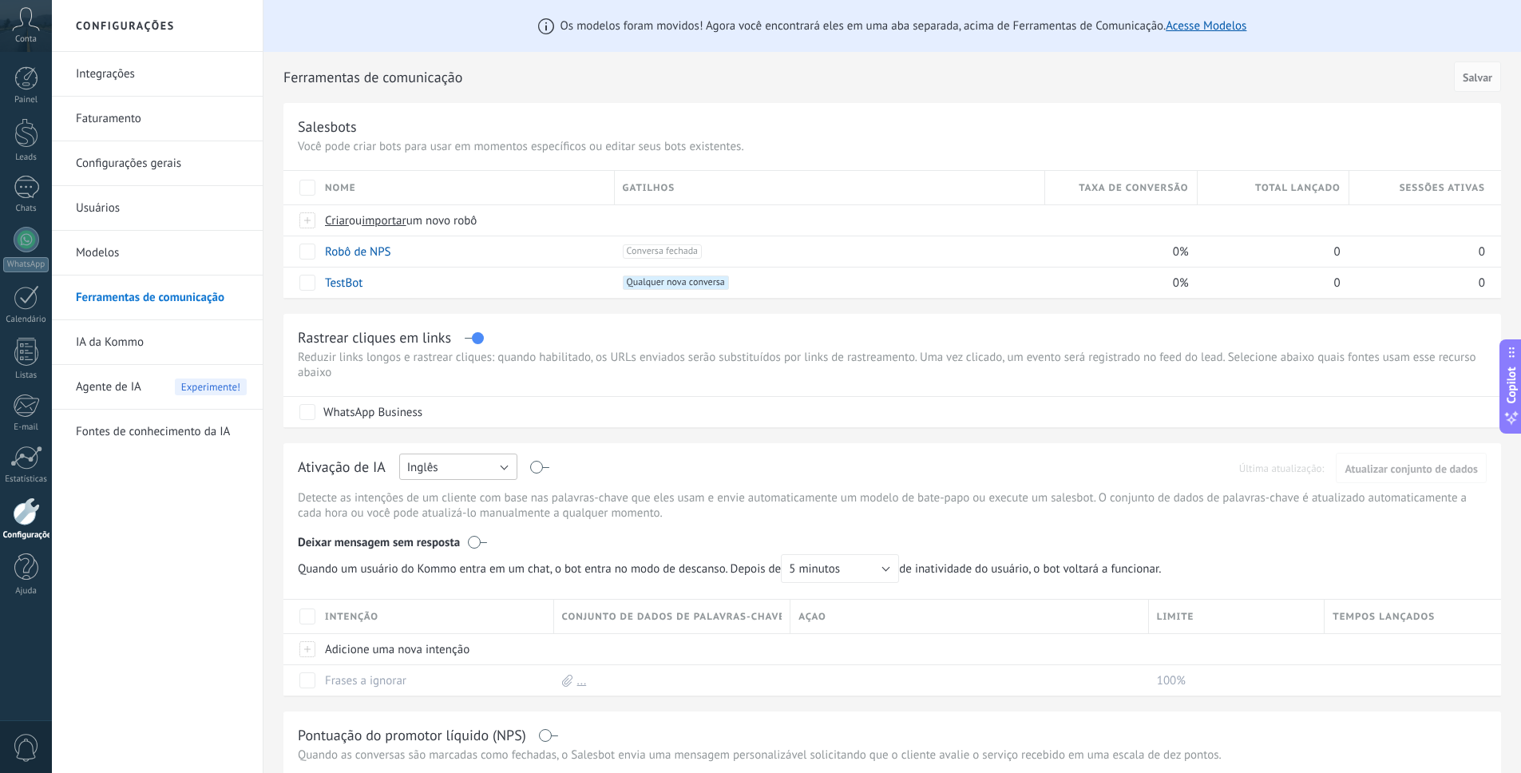
click at [503, 470] on button "Inglês" at bounding box center [458, 467] width 118 height 26
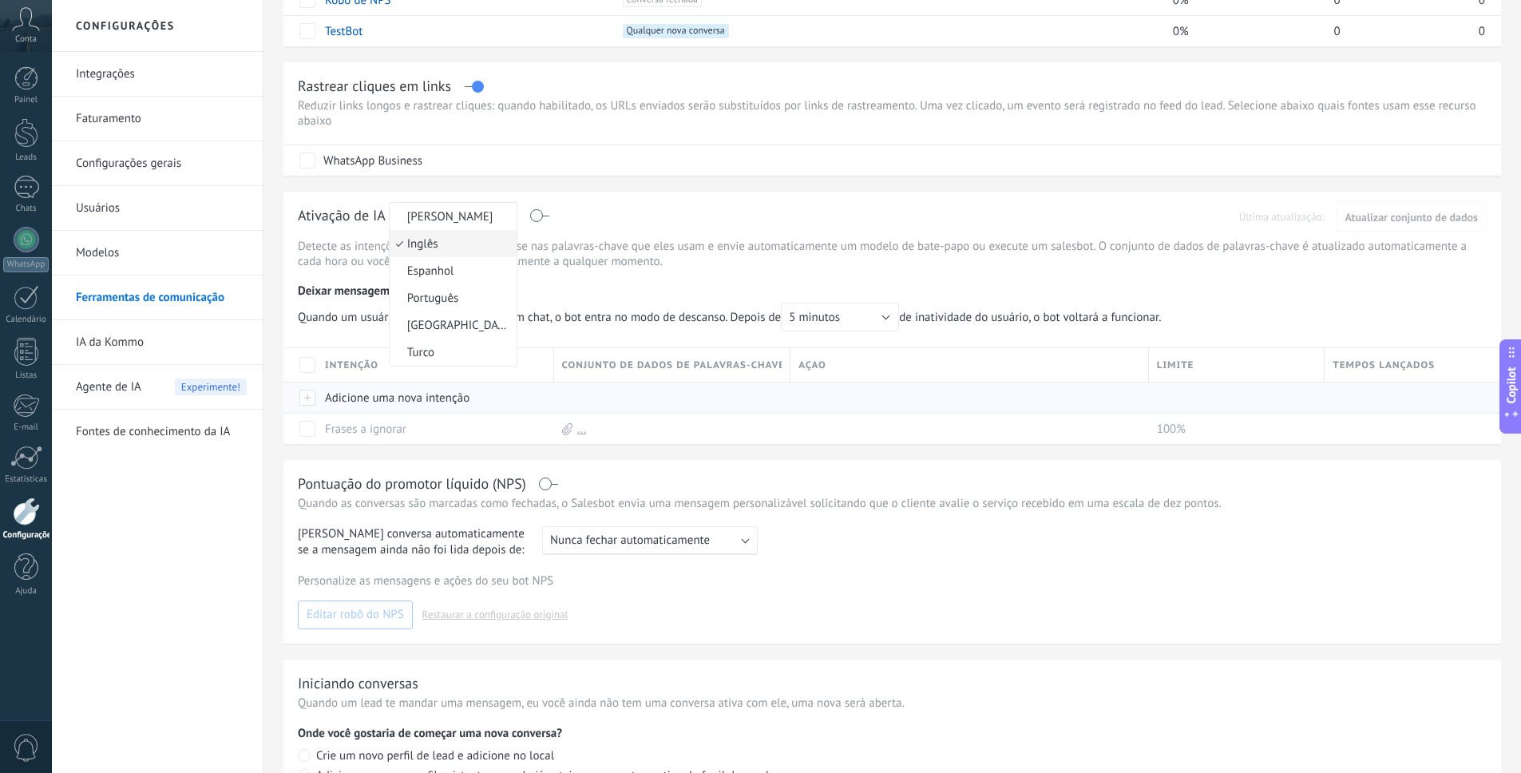
scroll to position [248, 0]
click at [685, 454] on div "Os modelos foram movidos! Agora você encontrará eles em uma aba separada, acima…" at bounding box center [893, 337] width 1258 height 1171
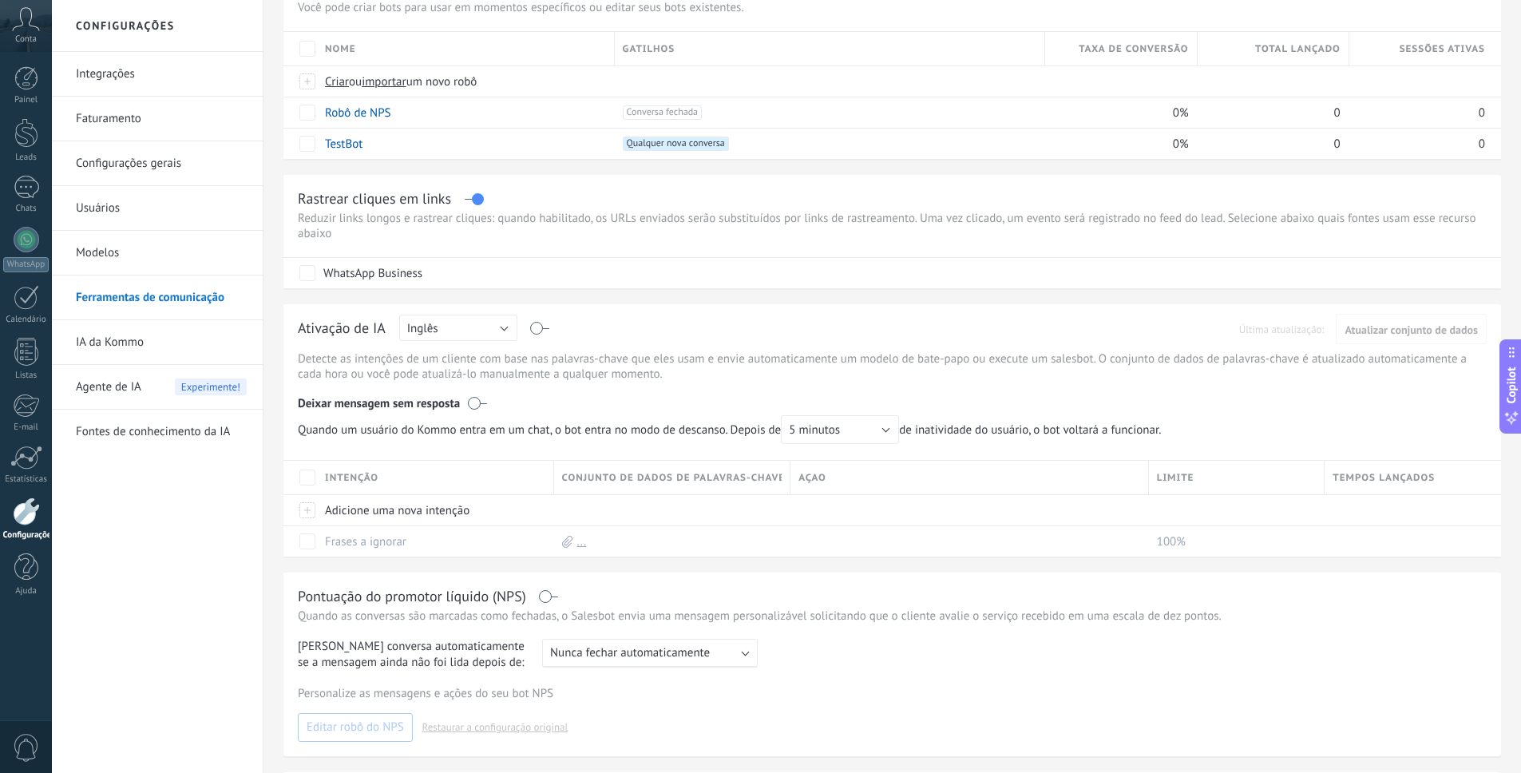
scroll to position [0, 0]
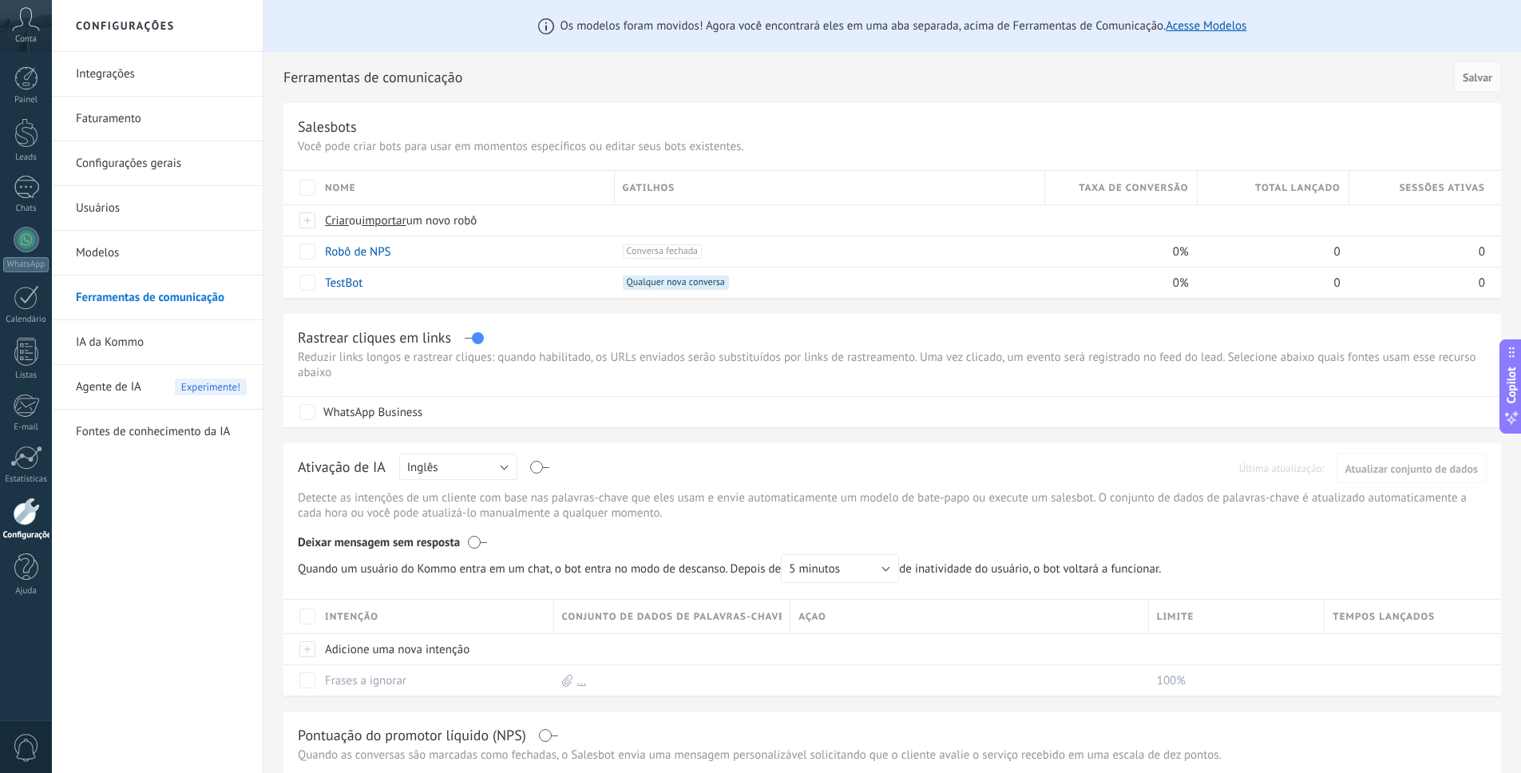
click at [105, 249] on link "Modelos" at bounding box center [161, 253] width 171 height 45
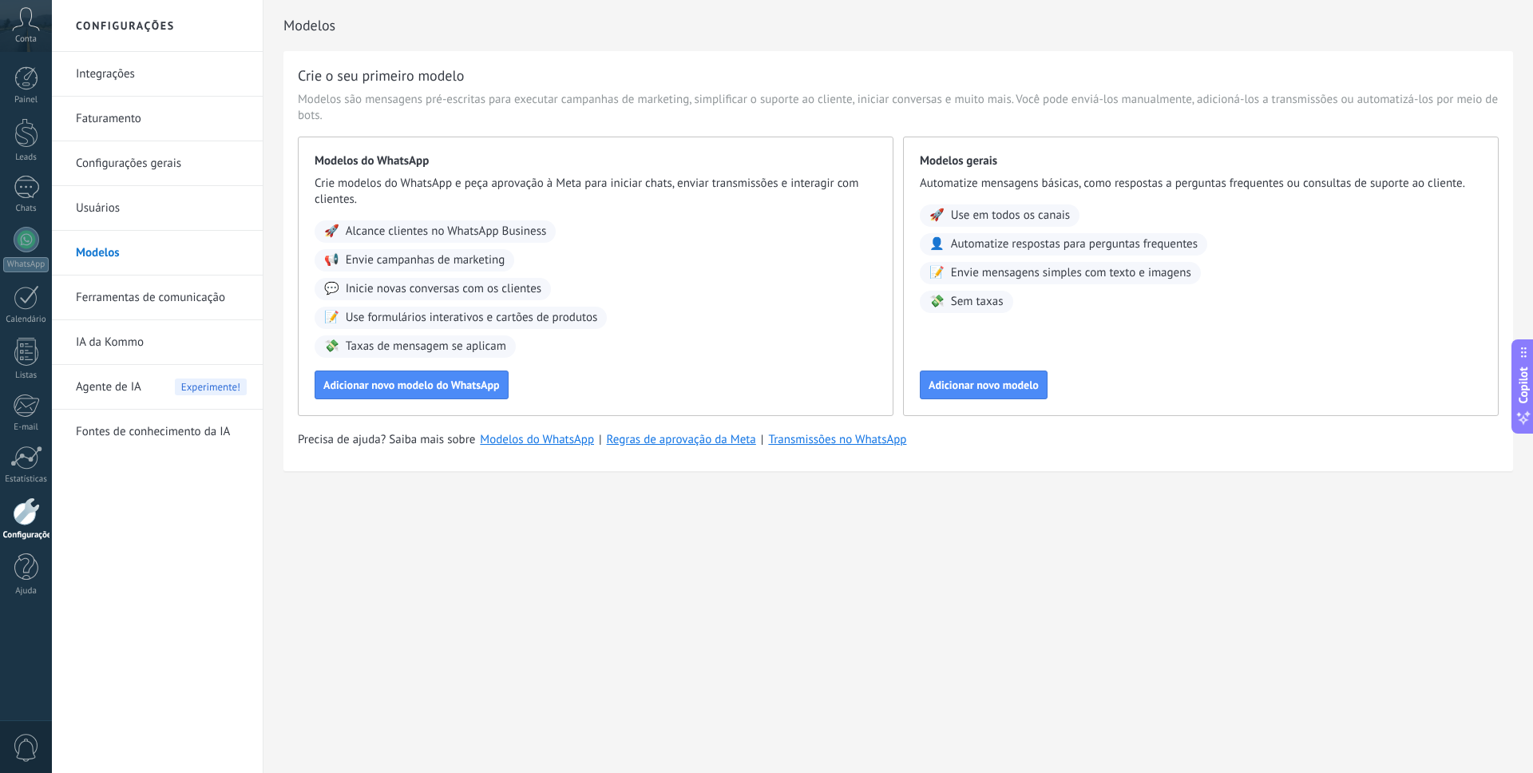
click at [113, 73] on link "Integrações" at bounding box center [161, 74] width 171 height 45
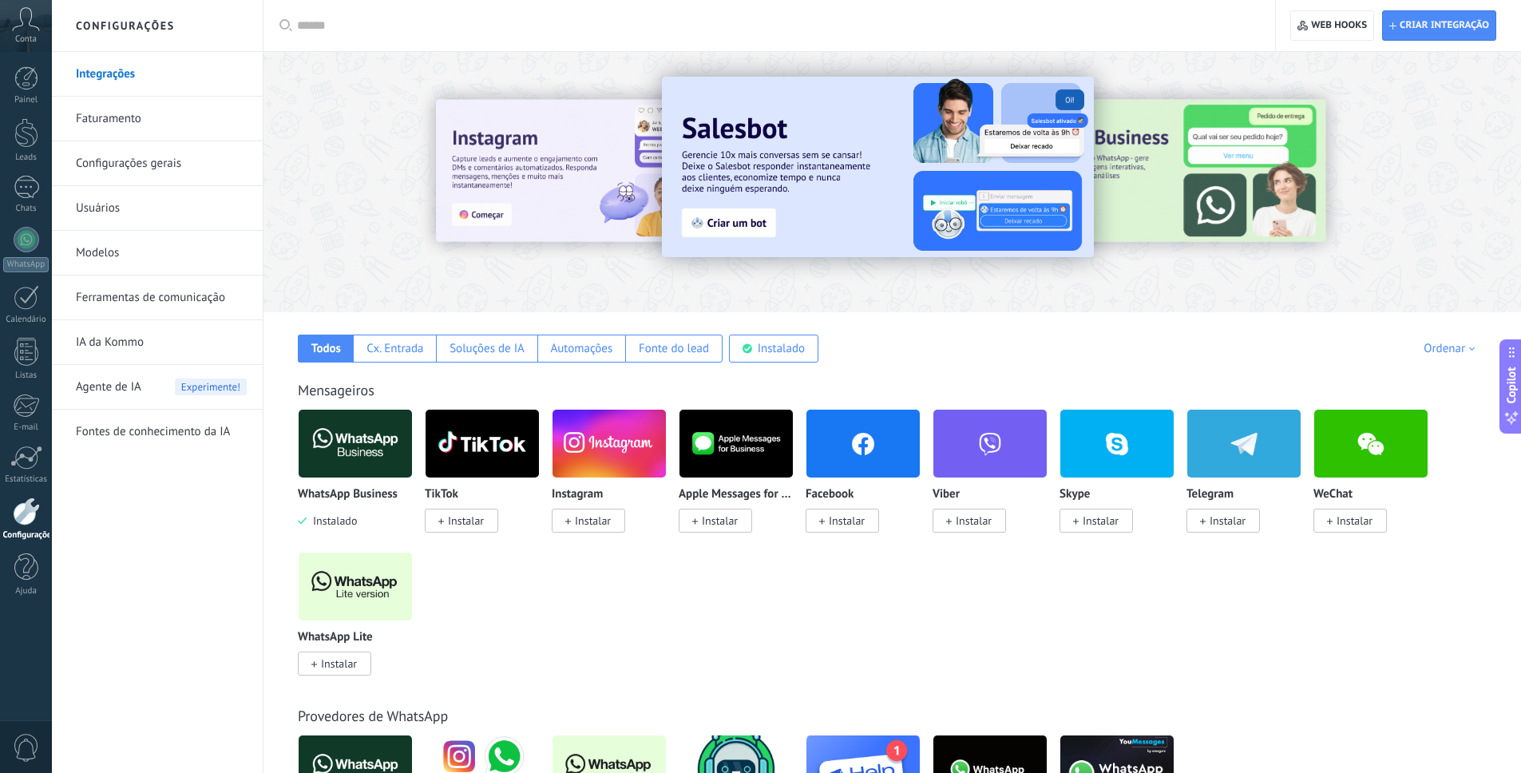
click at [117, 345] on link "IA da Kommo" at bounding box center [161, 342] width 171 height 45
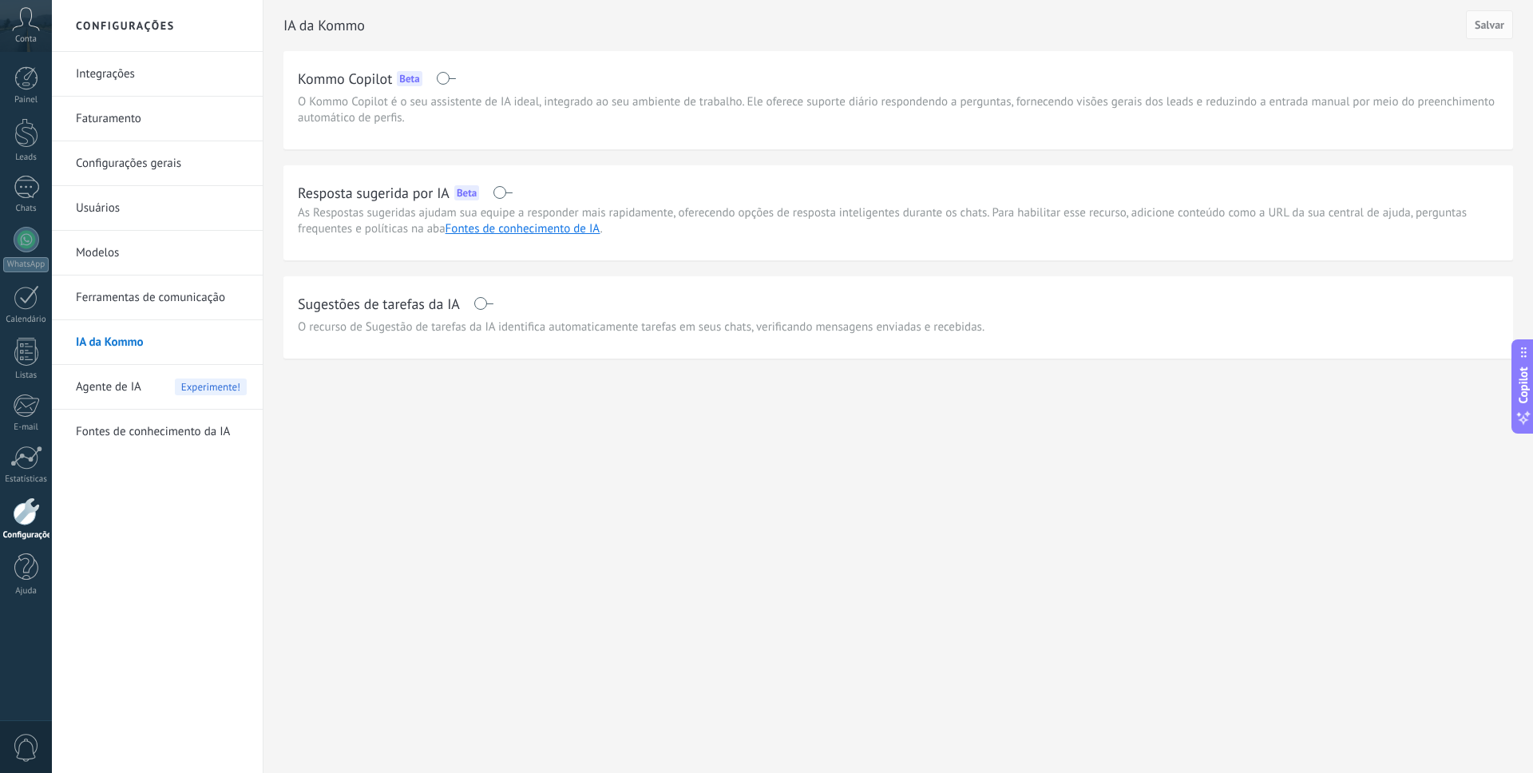
click at [109, 73] on link "Integrações" at bounding box center [161, 74] width 171 height 45
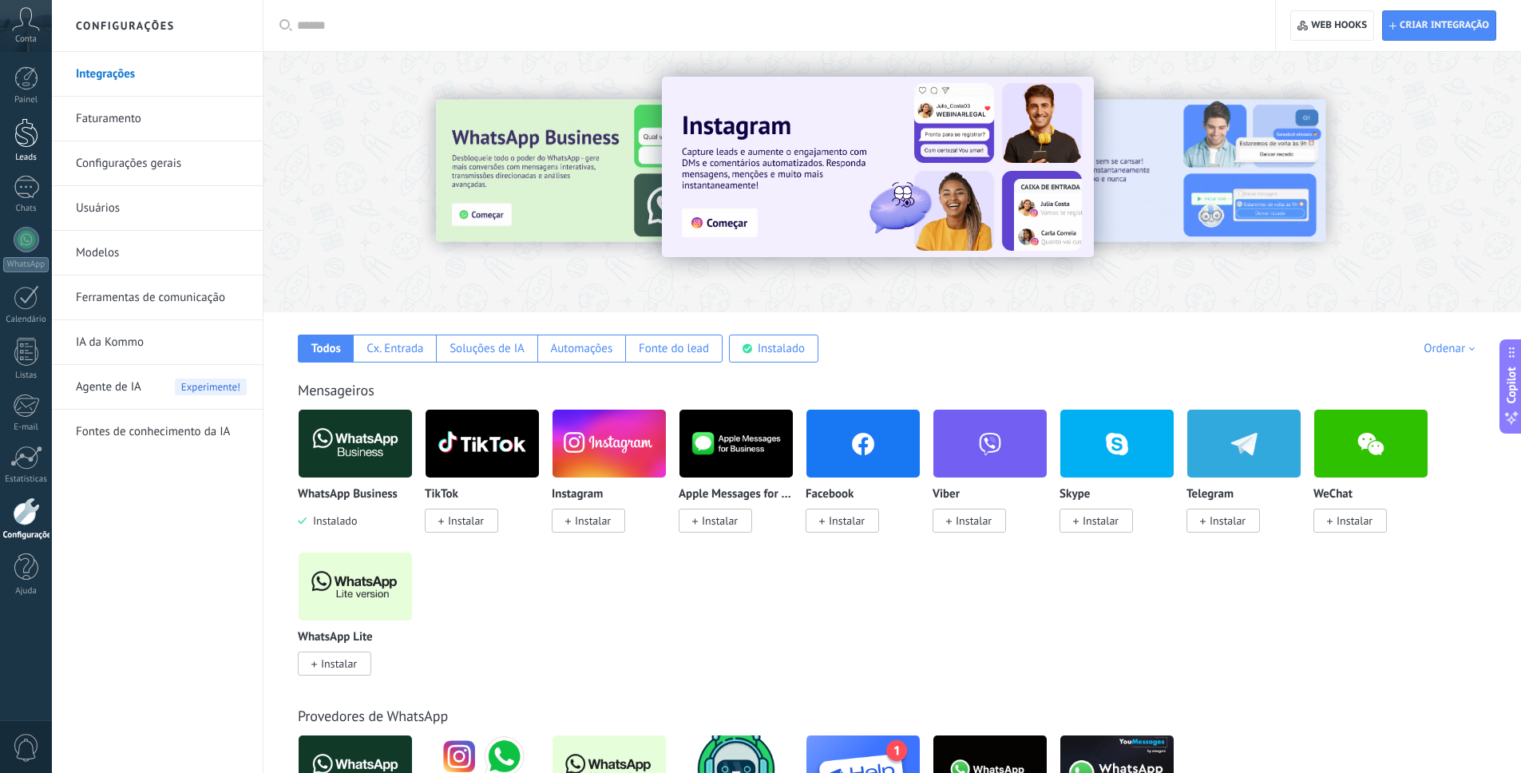
click at [26, 130] on div at bounding box center [26, 133] width 24 height 30
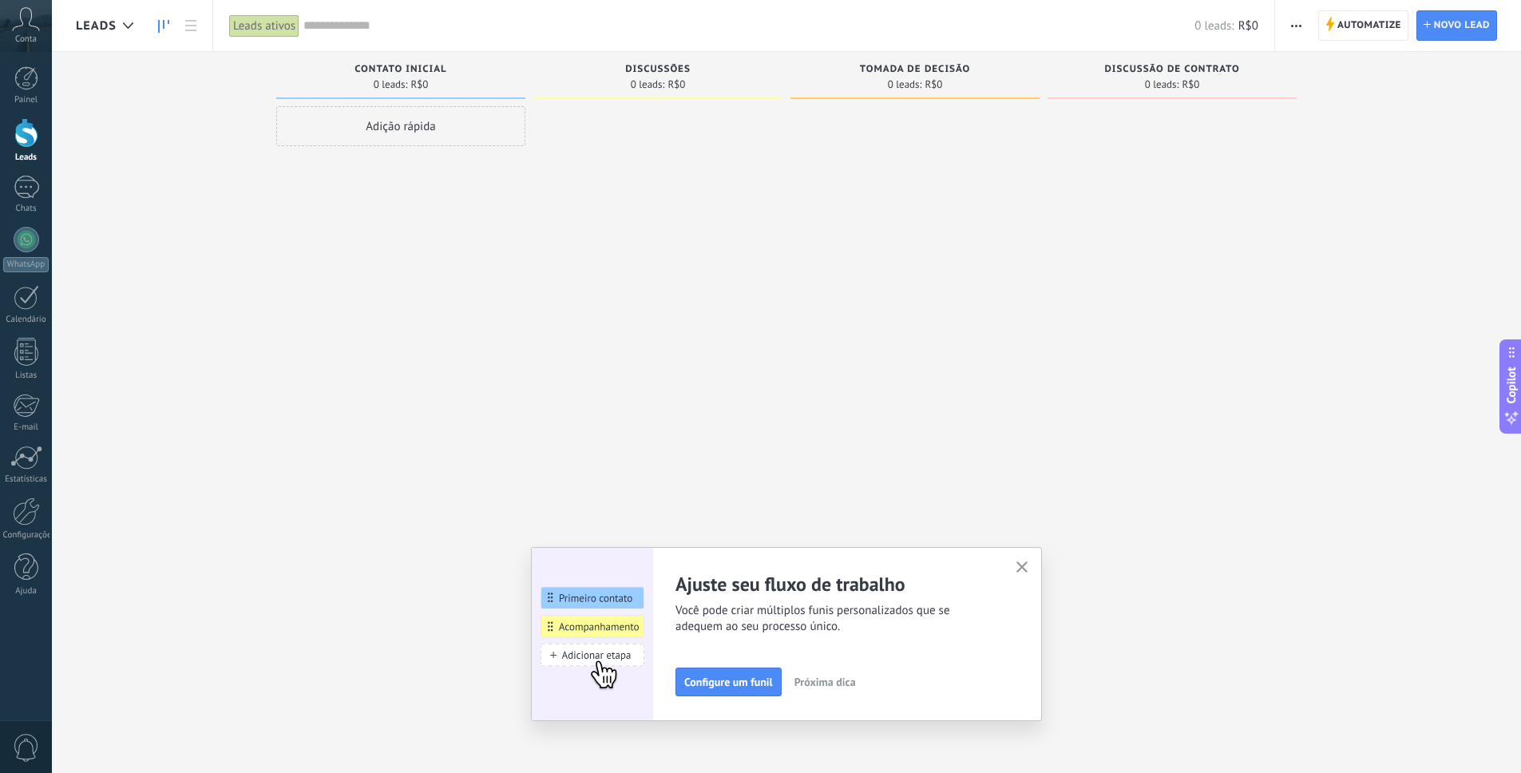
click at [20, 34] on span "Conta" at bounding box center [26, 39] width 22 height 10
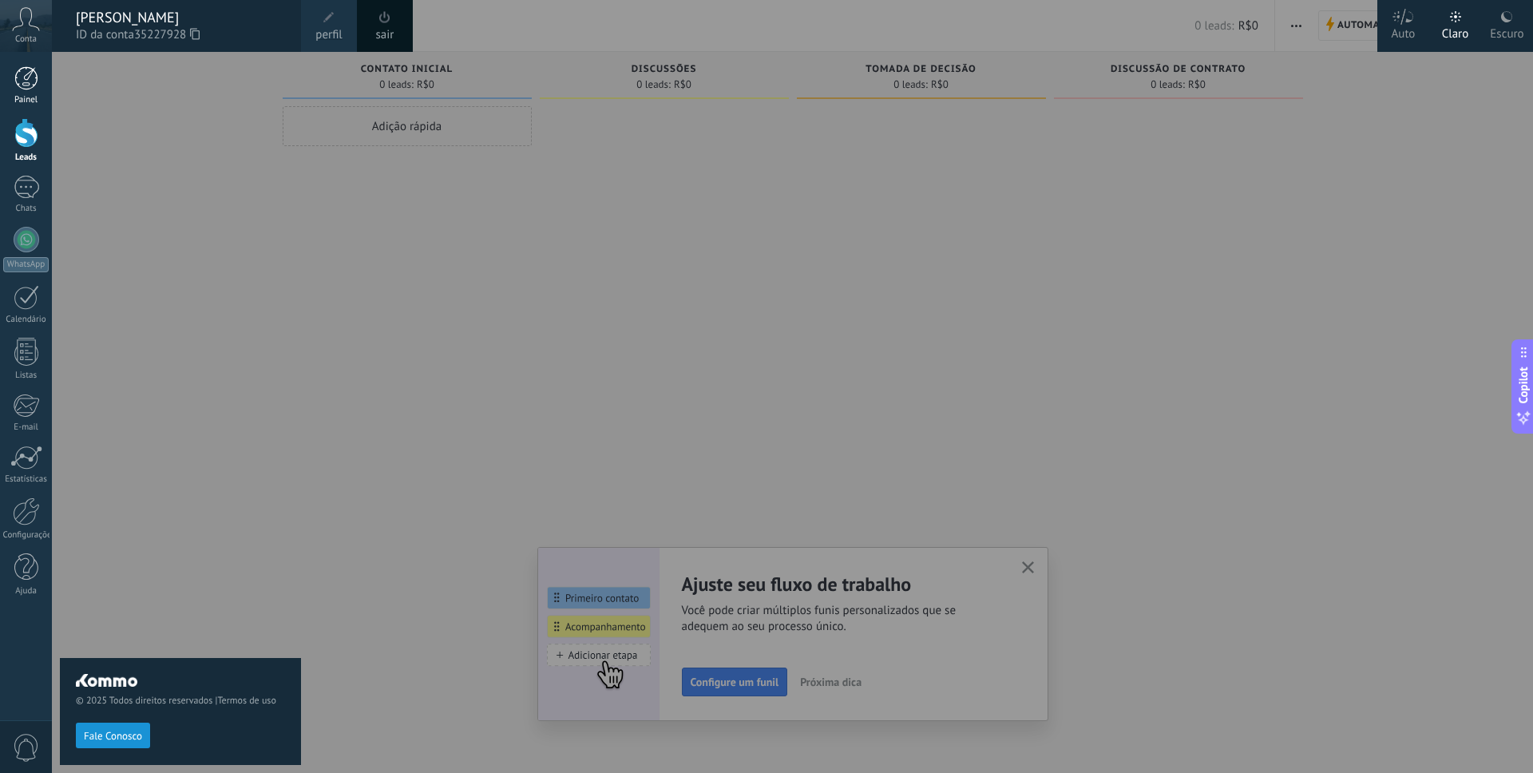
click at [28, 66] on div at bounding box center [26, 78] width 24 height 24
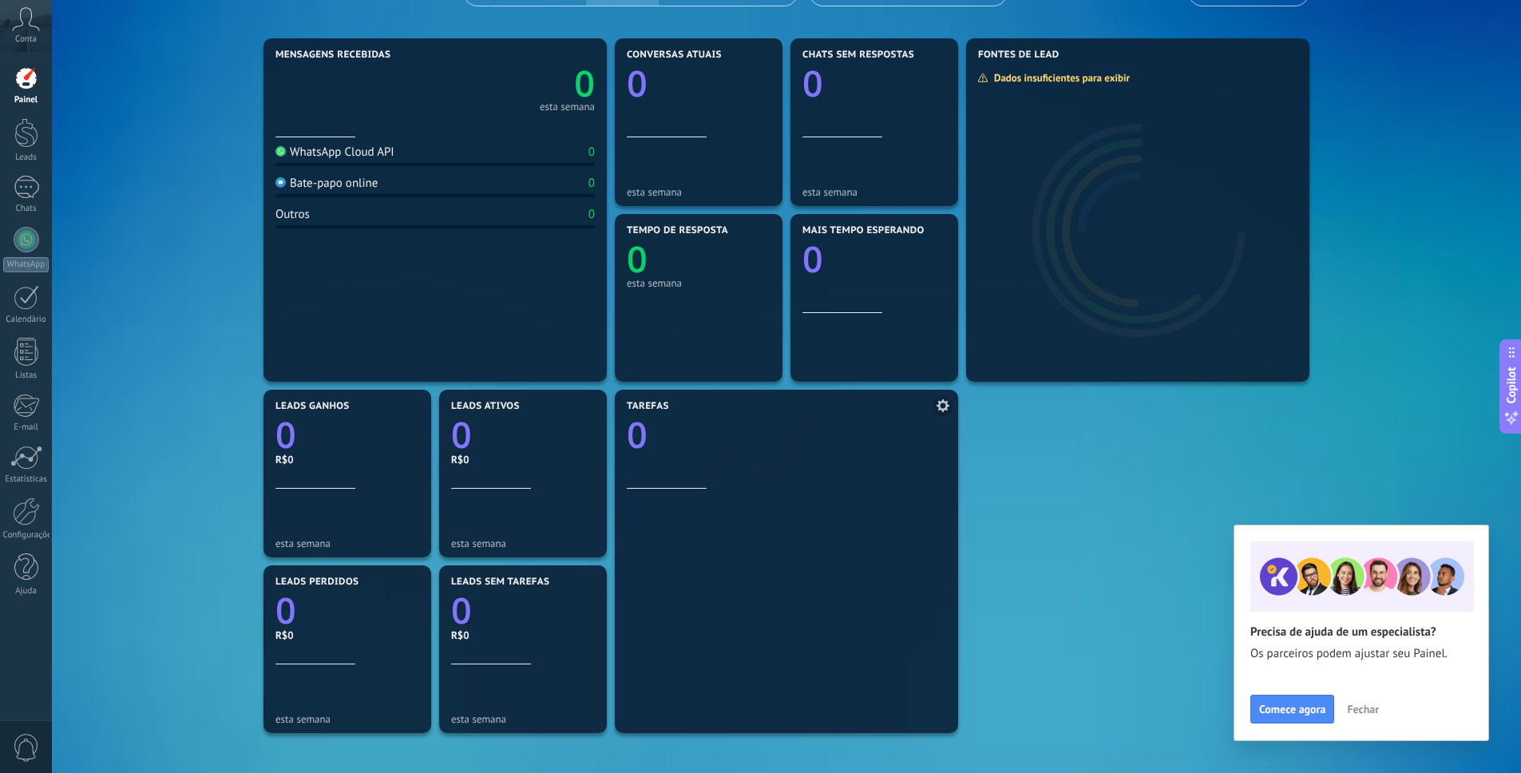
scroll to position [155, 0]
